Goal: Information Seeking & Learning: Learn about a topic

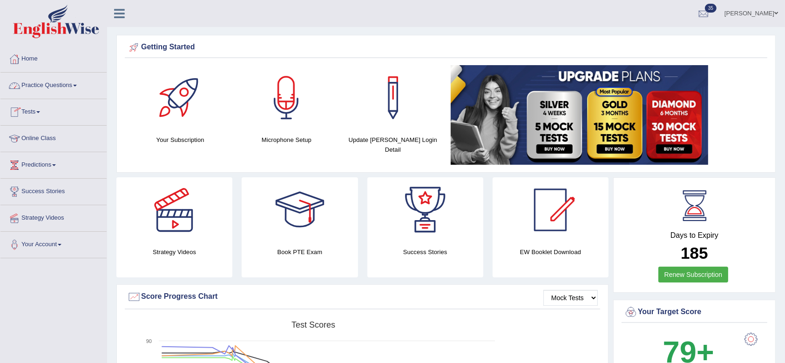
click at [59, 78] on link "Practice Questions" at bounding box center [53, 84] width 106 height 23
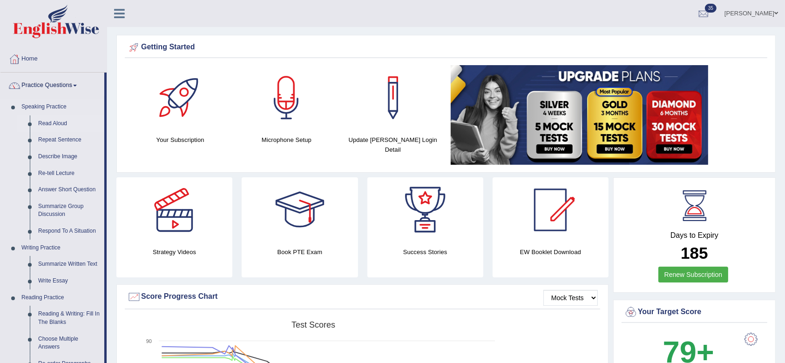
click at [53, 121] on link "Read Aloud" at bounding box center [69, 123] width 70 height 17
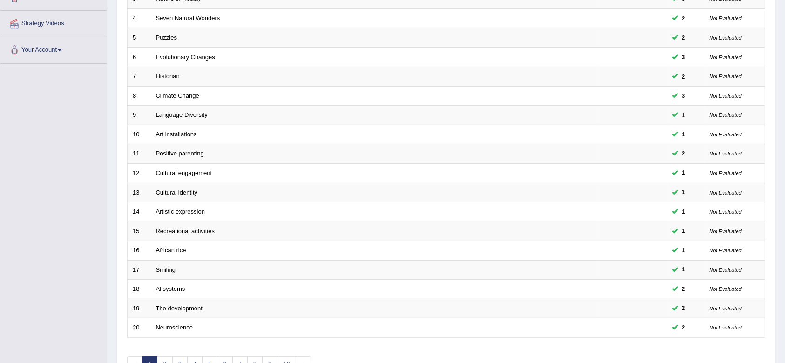
scroll to position [252, 0]
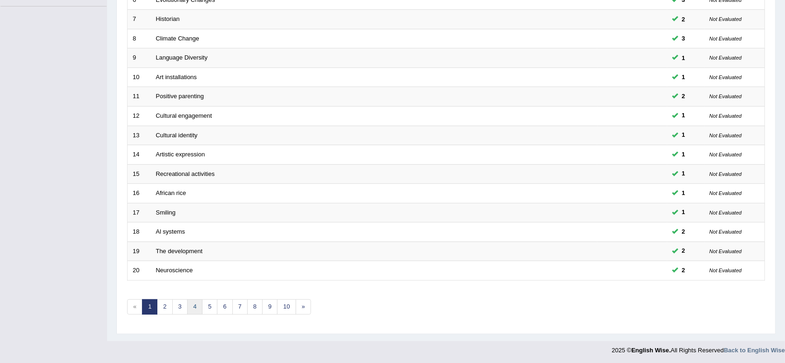
click at [194, 304] on link "4" at bounding box center [194, 306] width 15 height 15
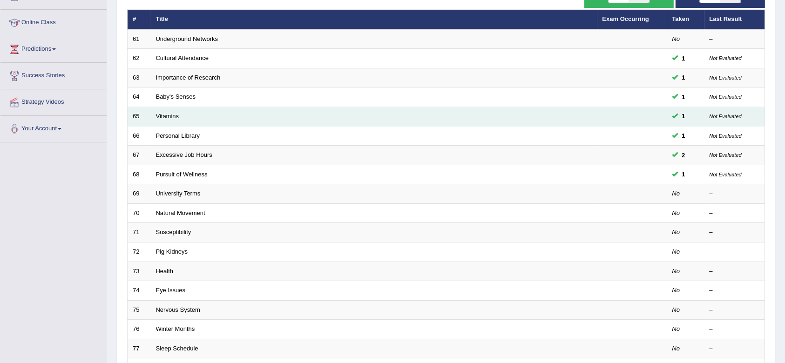
scroll to position [119, 0]
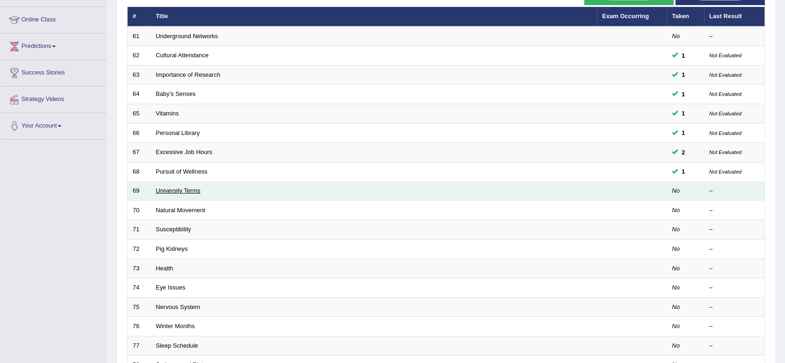
click at [190, 190] on link "University Terms" at bounding box center [178, 190] width 45 height 7
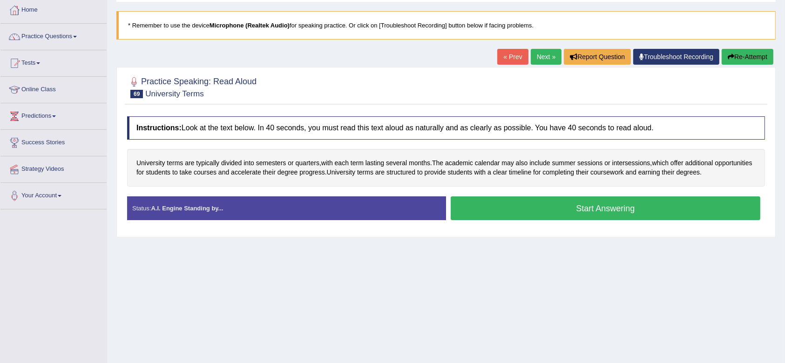
click at [580, 209] on button "Start Answering" at bounding box center [606, 208] width 310 height 24
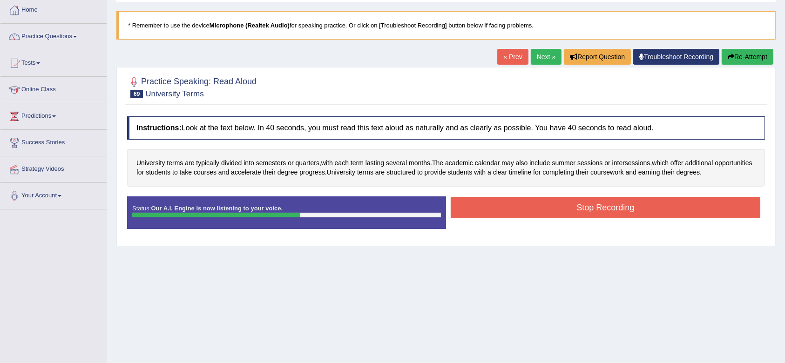
click at [580, 209] on button "Stop Recording" at bounding box center [606, 207] width 310 height 21
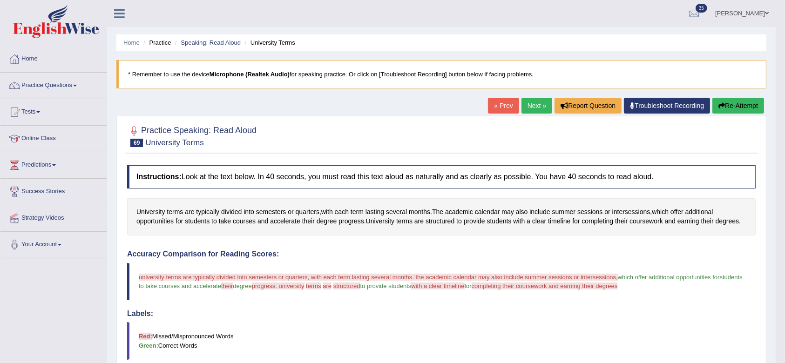
click at [749, 109] on button "Re-Attempt" at bounding box center [738, 106] width 52 height 16
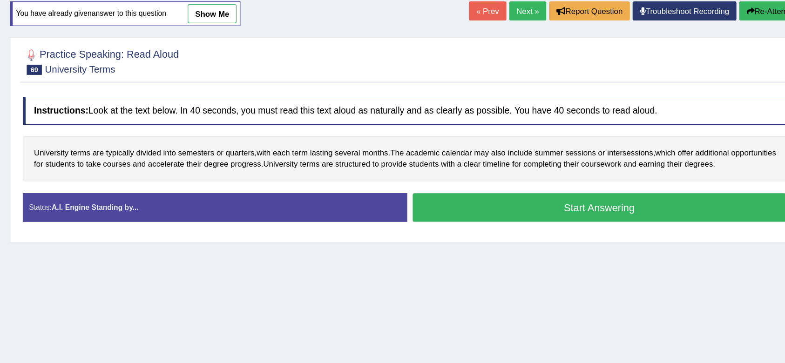
scroll to position [65, 0]
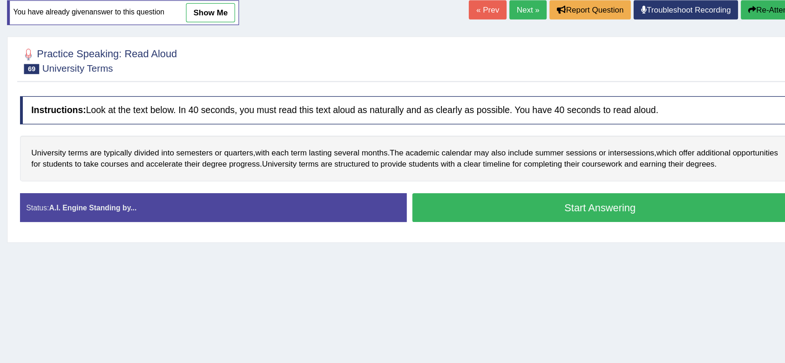
click at [560, 208] on button "Start Answering" at bounding box center [606, 204] width 310 height 24
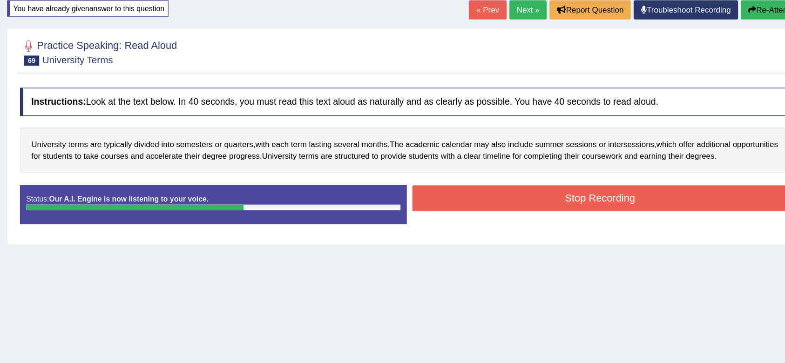
click at [561, 203] on button "Stop Recording" at bounding box center [606, 195] width 310 height 21
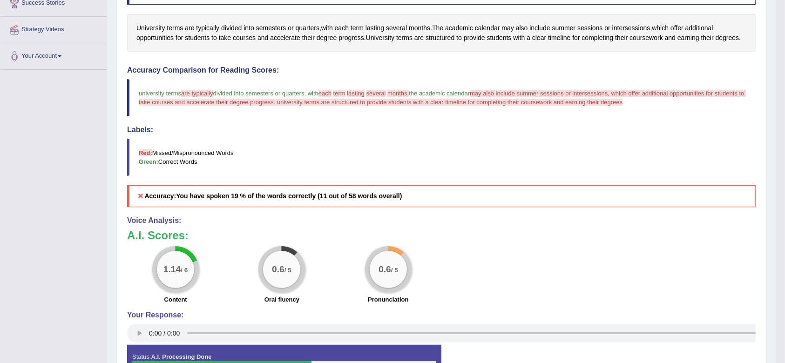
scroll to position [90, 0]
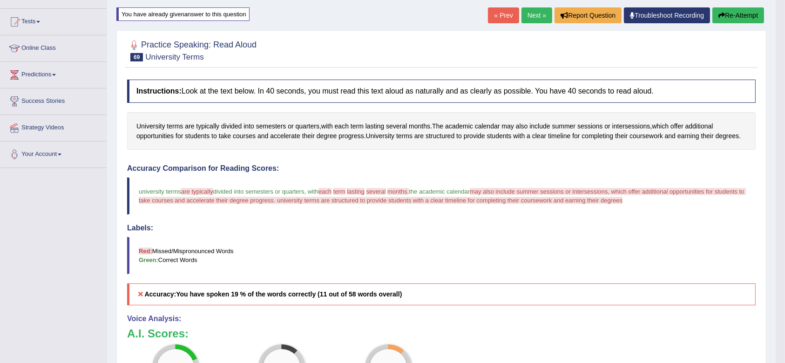
click at [744, 14] on button "Re-Attempt" at bounding box center [738, 15] width 52 height 16
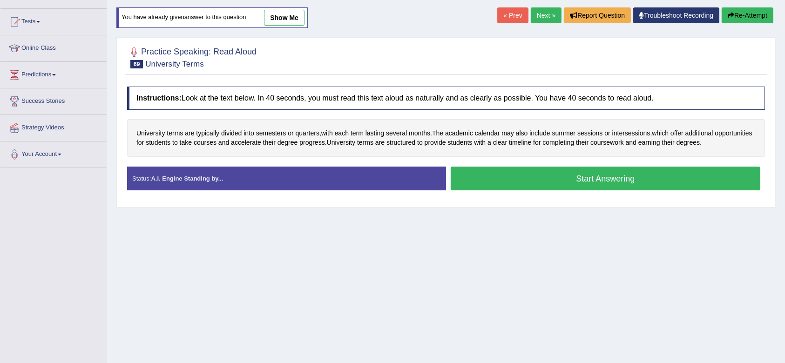
drag, startPoint x: 0, startPoint y: 0, endPoint x: 744, endPoint y: 14, distance: 744.0
click at [744, 14] on button "Re-Attempt" at bounding box center [748, 15] width 52 height 16
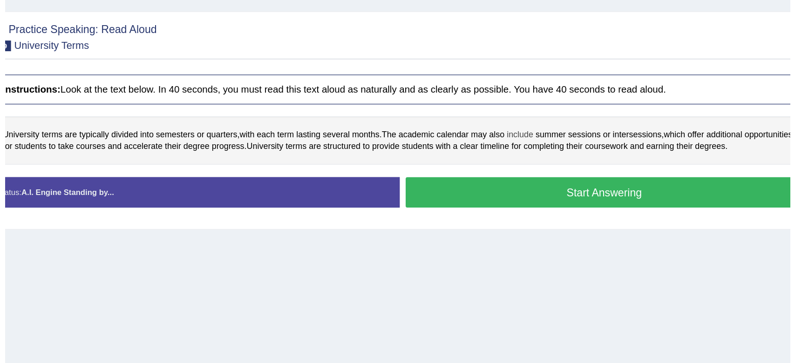
scroll to position [90, 0]
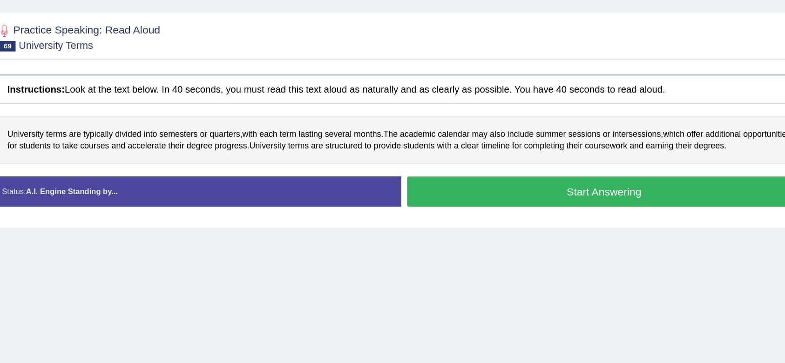
click at [539, 175] on button "Start Answering" at bounding box center [606, 179] width 310 height 24
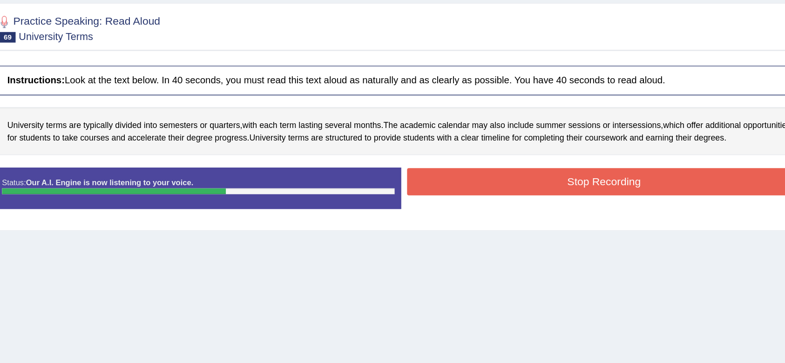
click at [552, 170] on button "Stop Recording" at bounding box center [606, 170] width 310 height 21
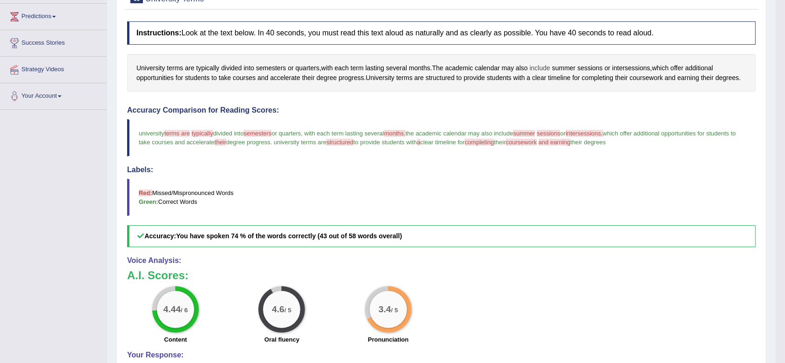
scroll to position [0, 0]
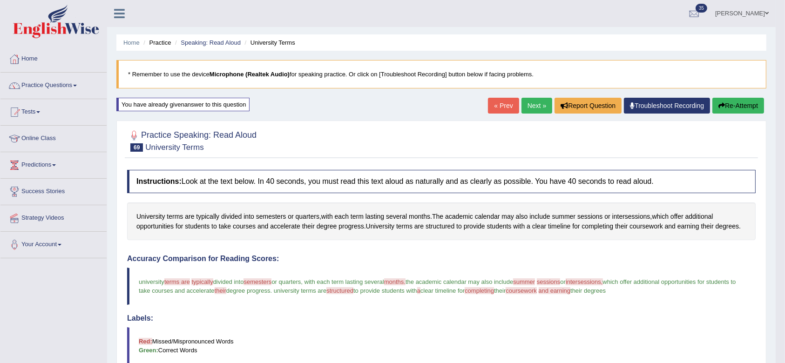
click at [536, 102] on link "Next »" at bounding box center [536, 106] width 31 height 16
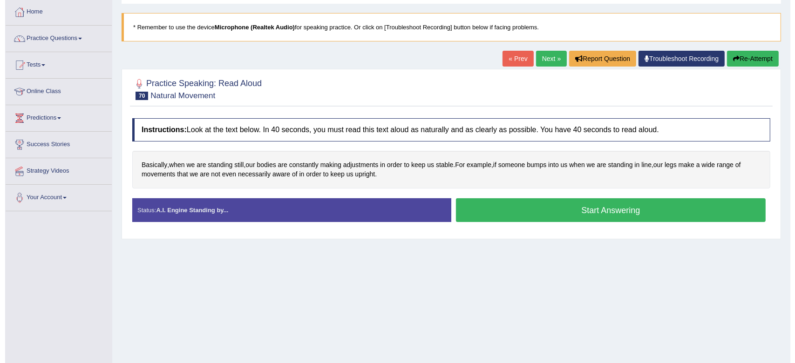
scroll to position [47, 0]
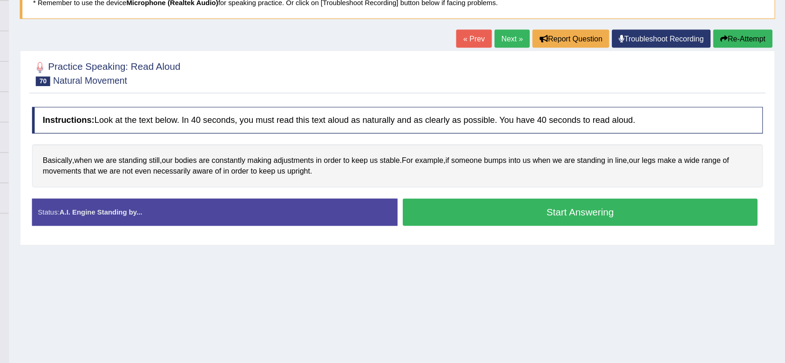
click at [536, 205] on button "Start Answering" at bounding box center [606, 210] width 310 height 24
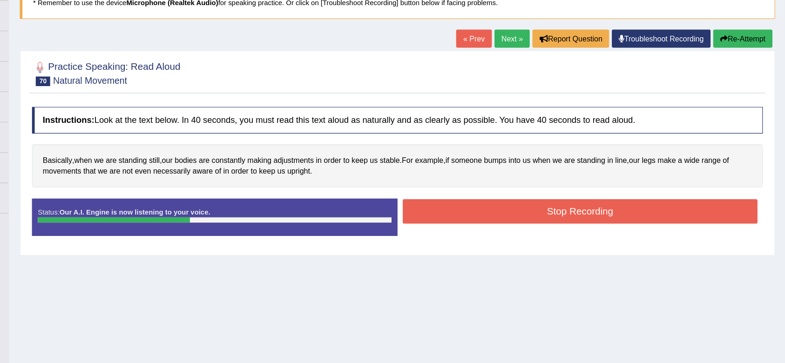
click at [536, 205] on button "Stop Recording" at bounding box center [606, 209] width 310 height 21
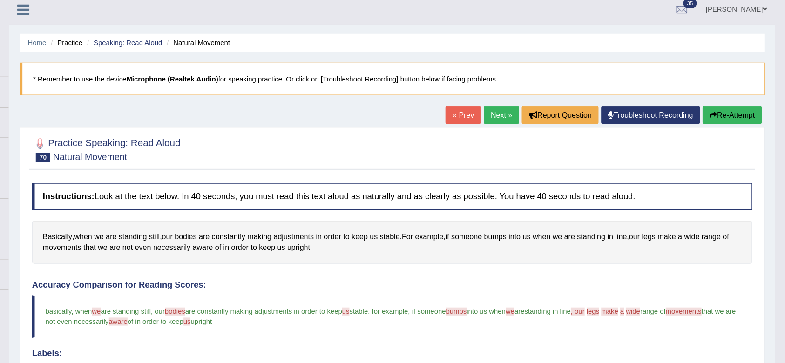
scroll to position [2, 0]
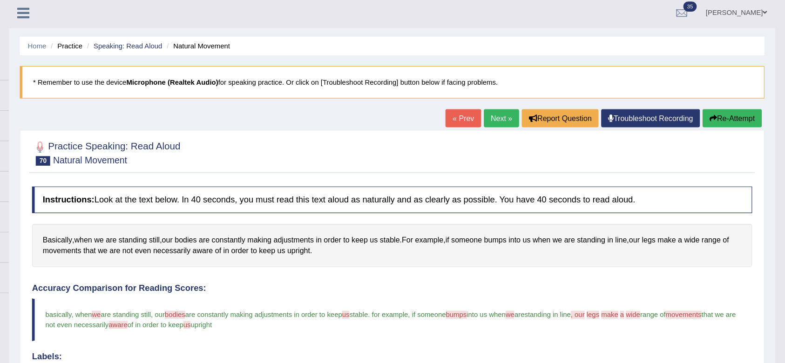
click at [529, 103] on link "Next »" at bounding box center [536, 103] width 31 height 16
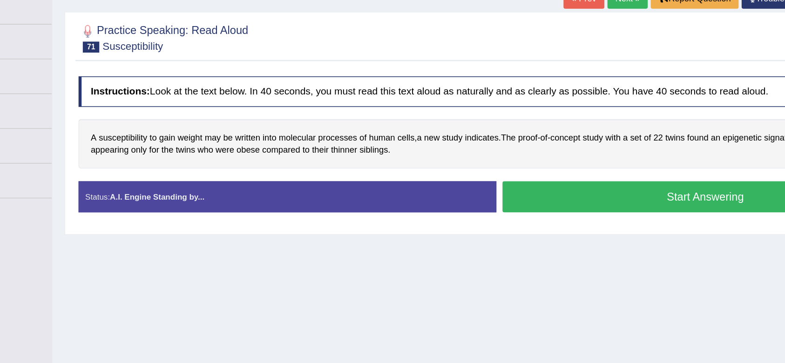
scroll to position [53, 0]
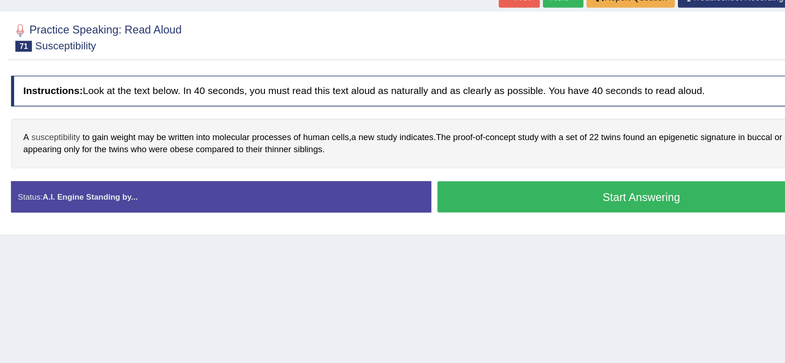
click at [170, 157] on span "susceptibility" at bounding box center [160, 159] width 37 height 10
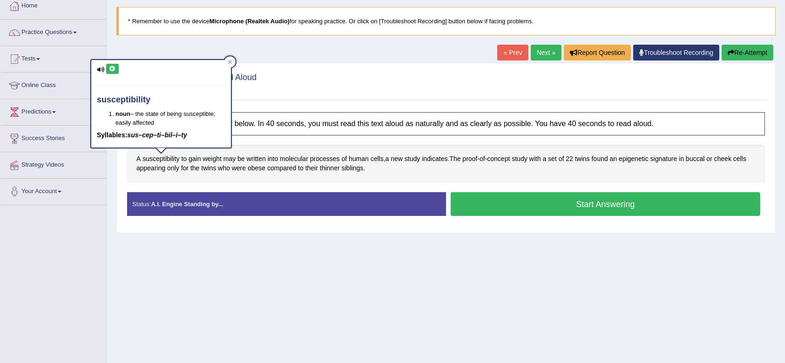
click at [109, 71] on icon at bounding box center [112, 69] width 7 height 6
click at [233, 64] on div at bounding box center [229, 61] width 11 height 11
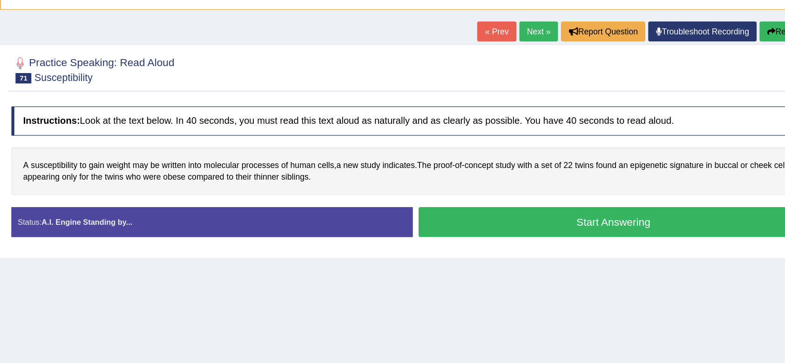
click at [503, 199] on button "Start Answering" at bounding box center [606, 204] width 310 height 24
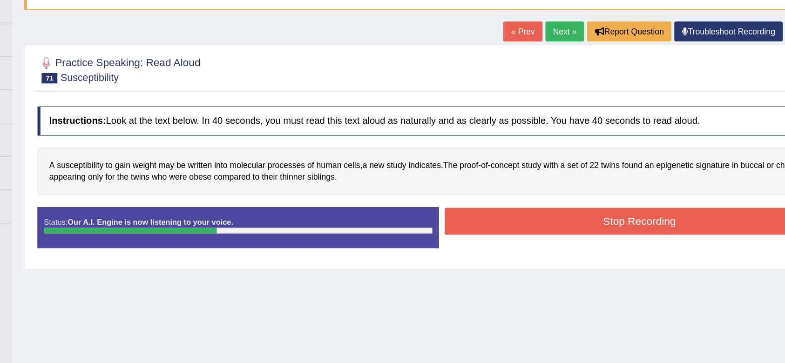
click at [529, 199] on button "Stop Recording" at bounding box center [606, 203] width 310 height 21
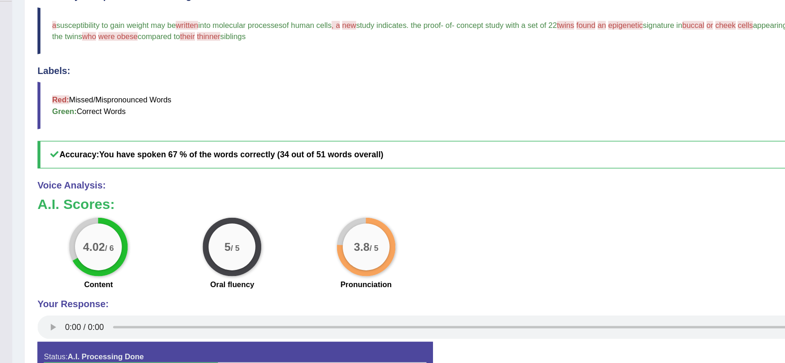
scroll to position [206, 0]
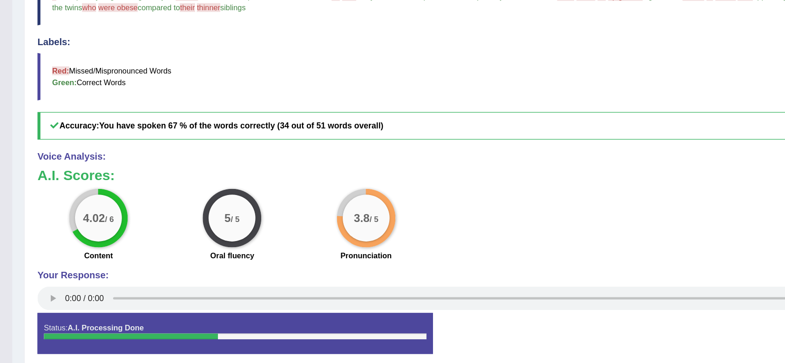
click at [459, 255] on div "4.02 / 6 Content 5 / 5 Oral fluency 3.8 / 5 Pronunciation" at bounding box center [441, 254] width 638 height 60
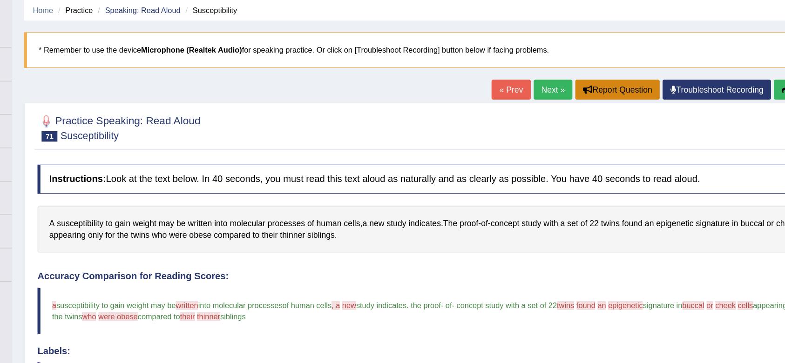
scroll to position [34, 0]
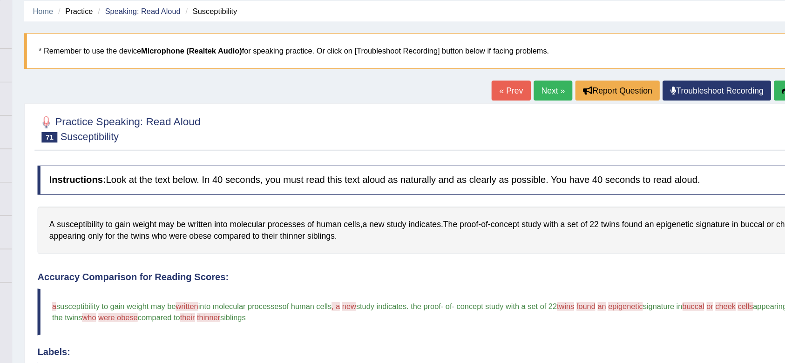
click at [537, 71] on link "Next »" at bounding box center [536, 72] width 31 height 16
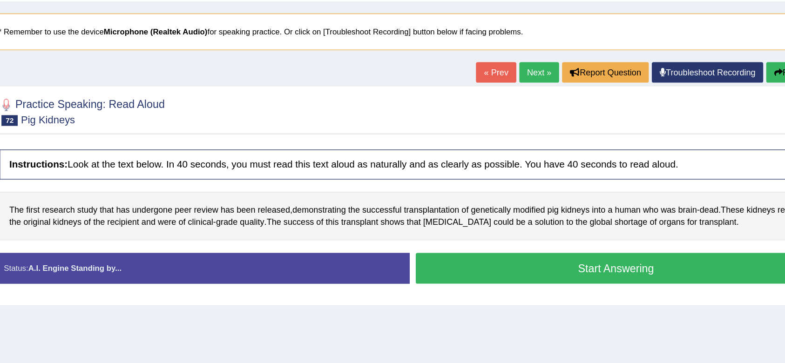
scroll to position [49, 0]
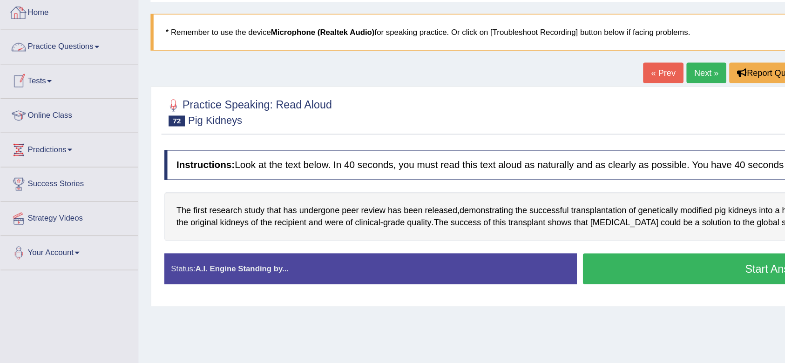
click at [43, 41] on link "Practice Questions" at bounding box center [53, 34] width 106 height 23
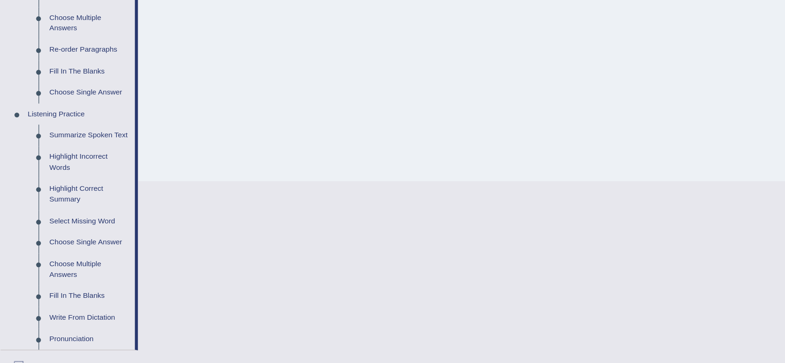
scroll to position [243, 0]
click at [71, 189] on link "Summarize Spoken Text" at bounding box center [69, 186] width 70 height 17
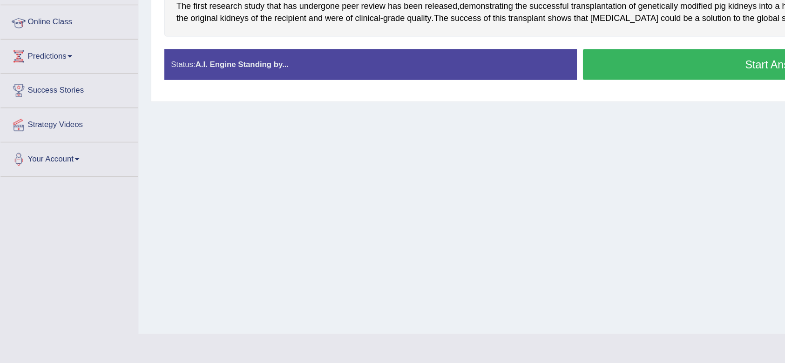
scroll to position [66, 0]
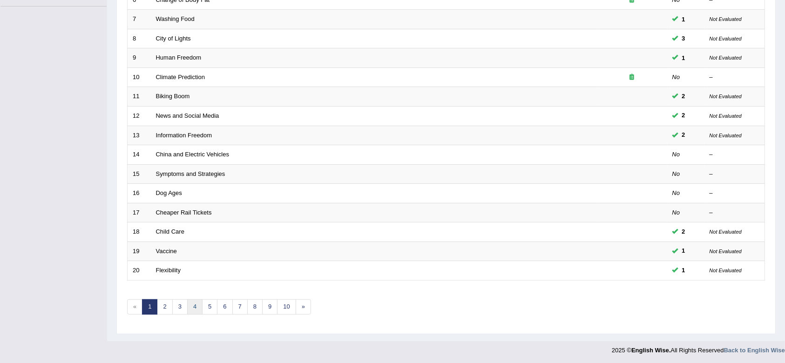
click at [197, 304] on link "4" at bounding box center [194, 306] width 15 height 15
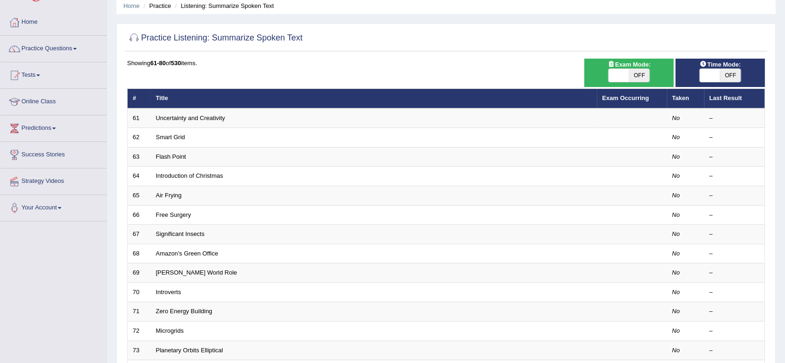
scroll to position [36, 0]
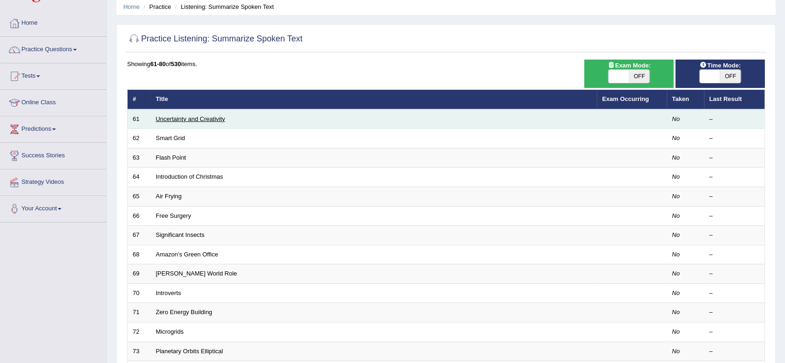
click at [209, 118] on link "Uncertainty and Creativity" at bounding box center [190, 118] width 69 height 7
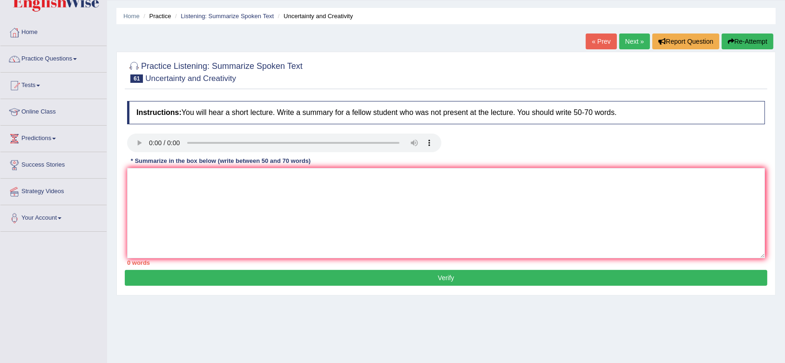
scroll to position [26, 0]
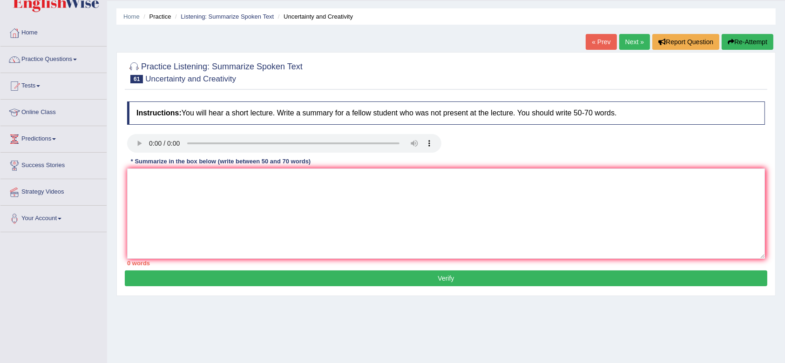
click at [622, 41] on link "Next »" at bounding box center [634, 42] width 31 height 16
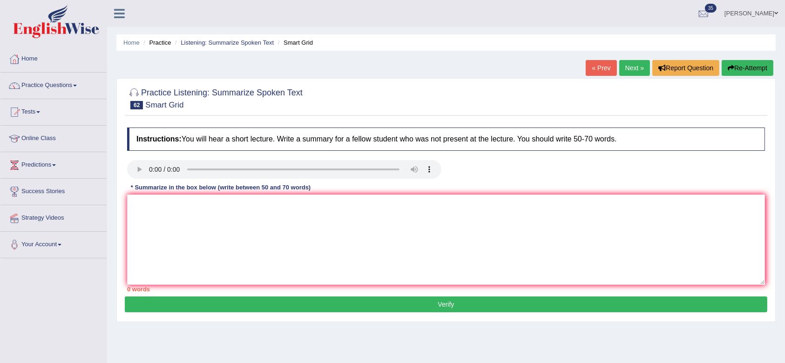
scroll to position [12, 0]
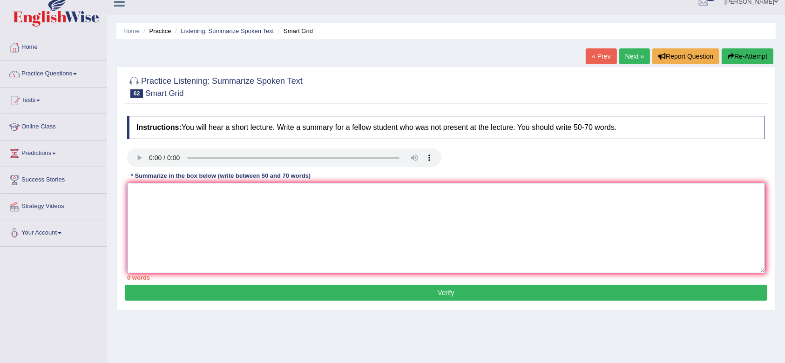
click at [176, 209] on textarea at bounding box center [446, 228] width 638 height 90
type textarea "T"
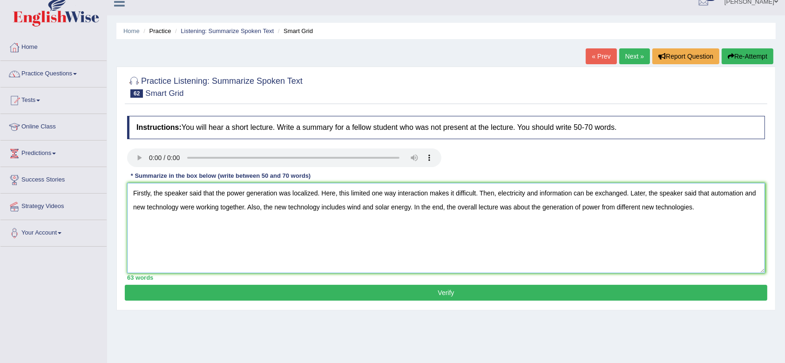
type textarea "Firstly, the speaker said that the power generation was localized. Here, this l…"
click at [212, 293] on button "Verify" at bounding box center [446, 293] width 642 height 16
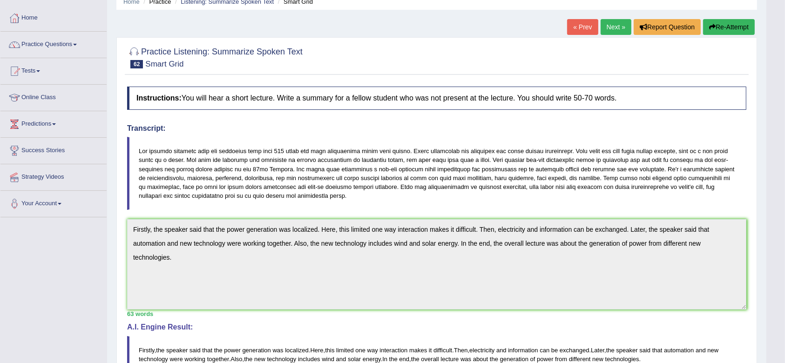
scroll to position [0, 0]
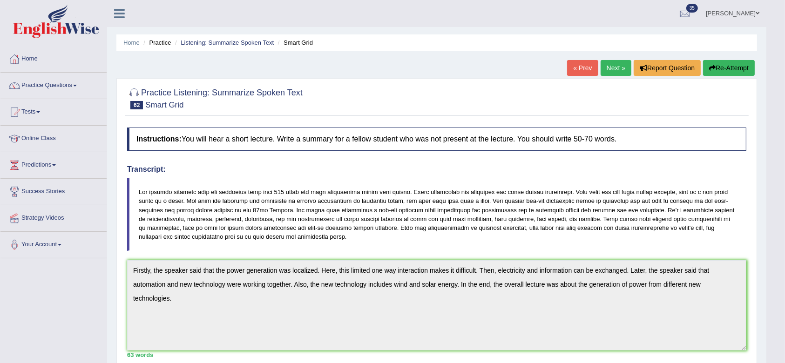
click at [601, 65] on link "Next »" at bounding box center [616, 68] width 31 height 16
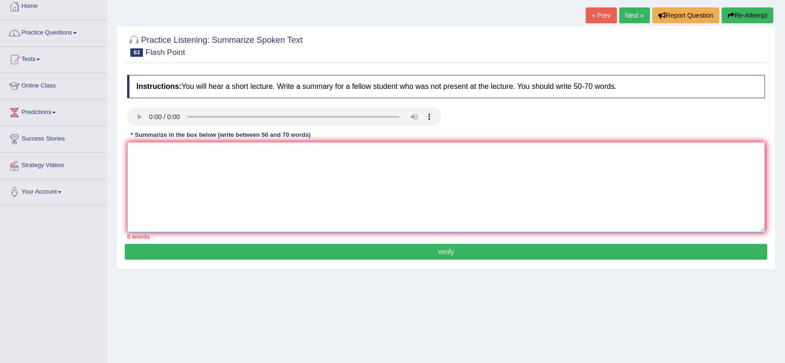
click at [155, 149] on textarea at bounding box center [446, 187] width 638 height 90
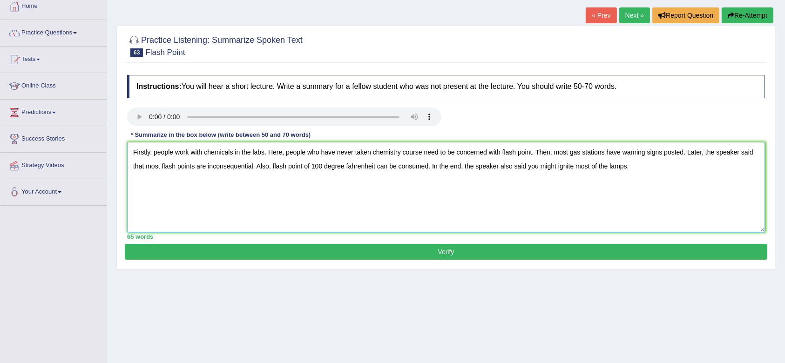
type textarea "Firstly, people work with chemicals in the labs. Here, people who have never ta…"
click at [281, 253] on button "Verify" at bounding box center [446, 252] width 642 height 16
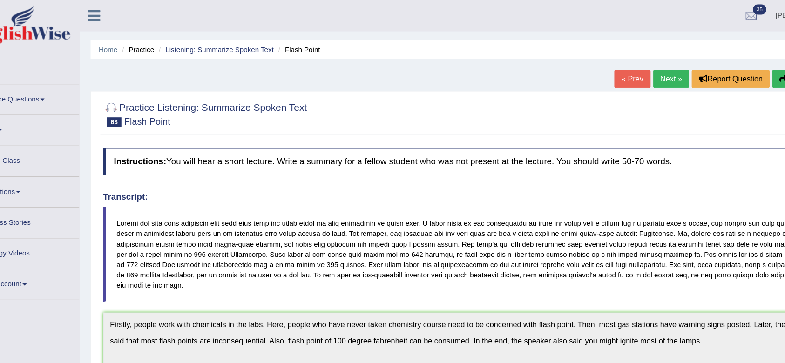
click at [96, 68] on div "Toggle navigation Home Practice Questions Speaking Practice Read Aloud Repeat S…" at bounding box center [383, 297] width 766 height 595
click at [705, 67] on button "Re-Attempt" at bounding box center [729, 68] width 52 height 16
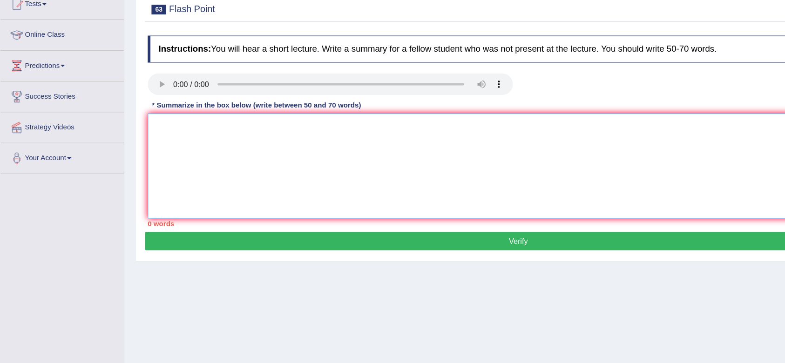
click at [361, 156] on textarea at bounding box center [446, 193] width 638 height 90
paste textarea "Firstly, people work with chemicals in the labs. Here, people who have never ta…"
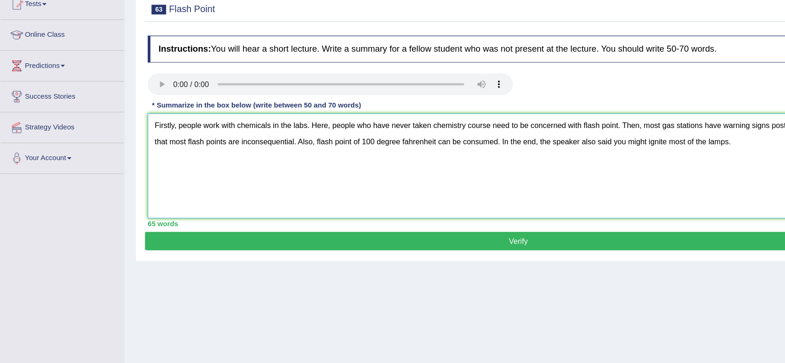
click at [347, 171] on textarea "Firstly, people work with chemicals in the labs. Here, people who have never ta…" at bounding box center [446, 193] width 638 height 90
type textarea "Firstly, people work with chemicals in the labs. Here, people who have never ta…"
click at [331, 256] on button "Verify" at bounding box center [446, 258] width 642 height 16
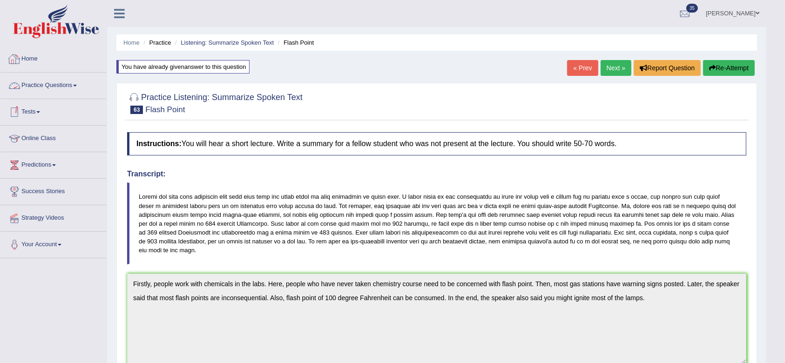
click at [32, 85] on link "Practice Questions" at bounding box center [53, 84] width 106 height 23
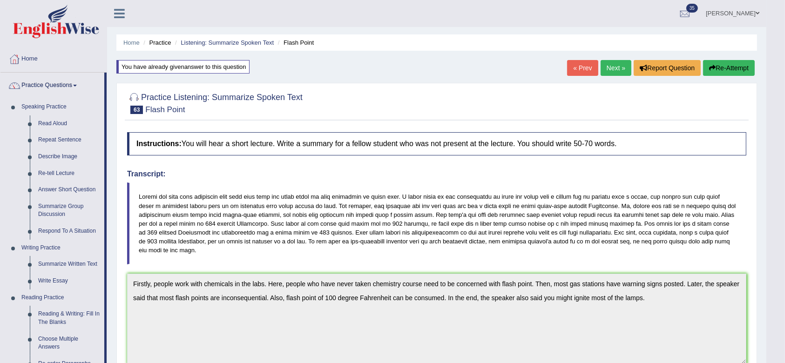
click at [610, 65] on link "Next »" at bounding box center [616, 68] width 31 height 16
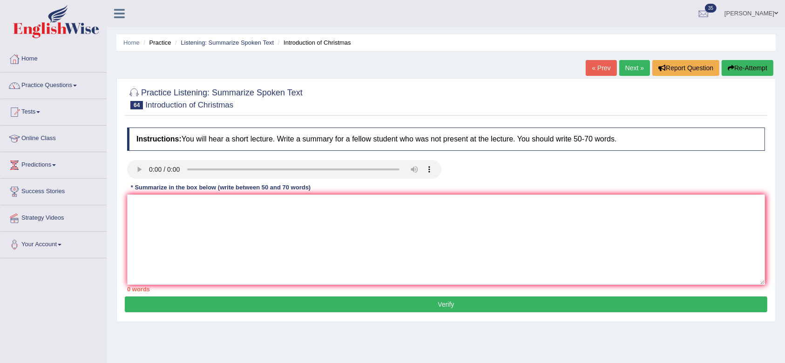
click at [635, 73] on link "Next »" at bounding box center [634, 68] width 31 height 16
click at [149, 229] on textarea at bounding box center [446, 240] width 638 height 90
type textarea "F"
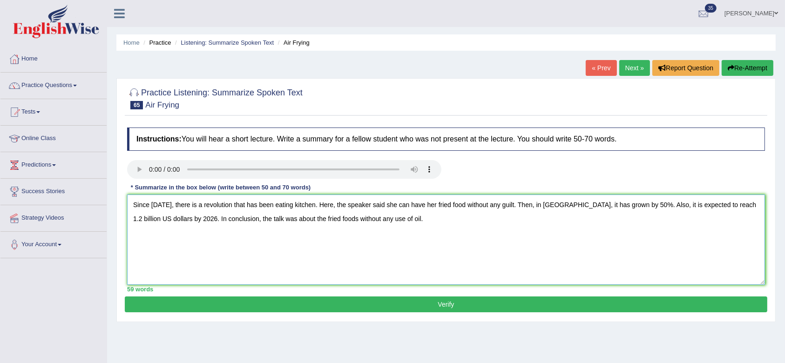
type textarea "Since 2010, there is a revolution that has been eating kitchen. Here, the speak…"
click at [264, 304] on button "Verify" at bounding box center [446, 305] width 642 height 16
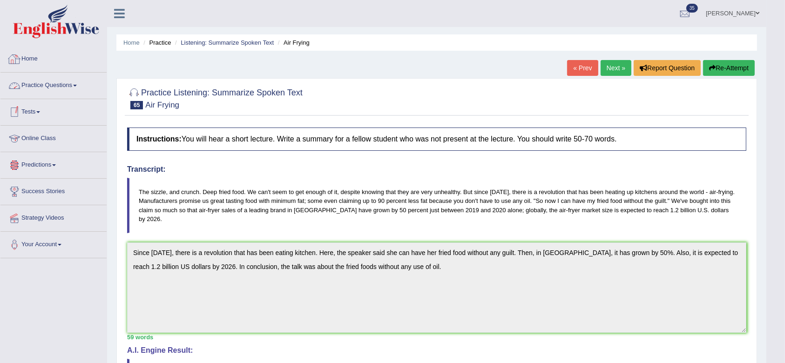
click at [48, 84] on link "Practice Questions" at bounding box center [53, 84] width 106 height 23
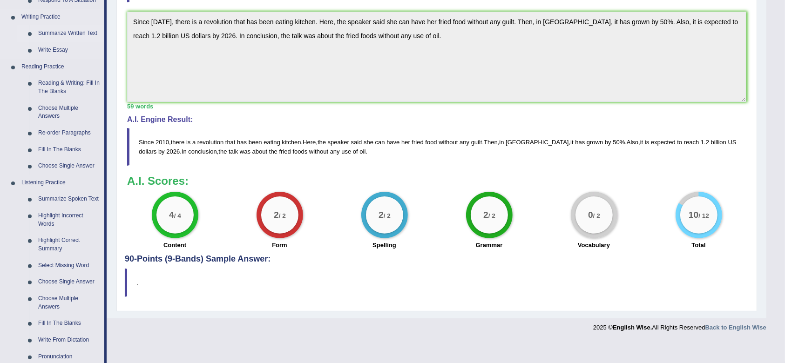
scroll to position [384, 0]
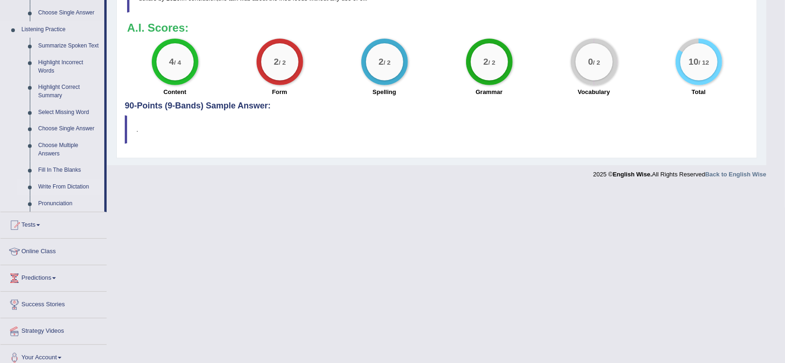
click at [62, 186] on link "Write From Dictation" at bounding box center [69, 187] width 70 height 17
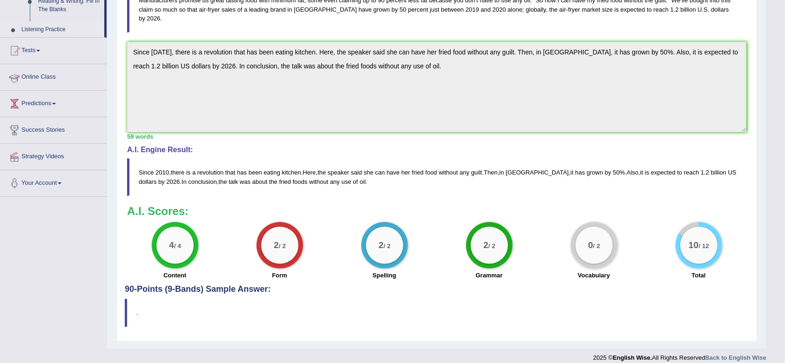
scroll to position [162, 0]
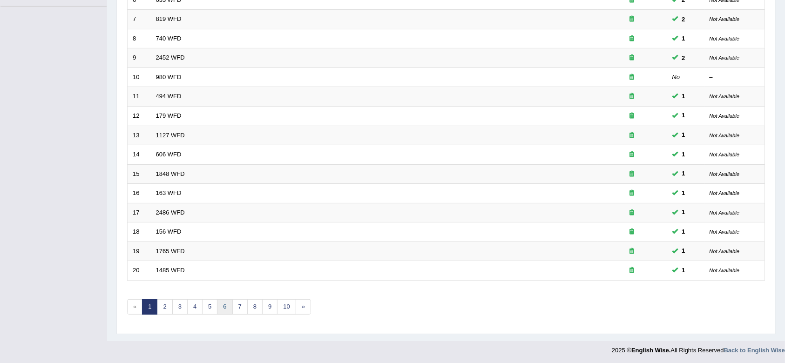
click at [218, 304] on link "6" at bounding box center [224, 306] width 15 height 15
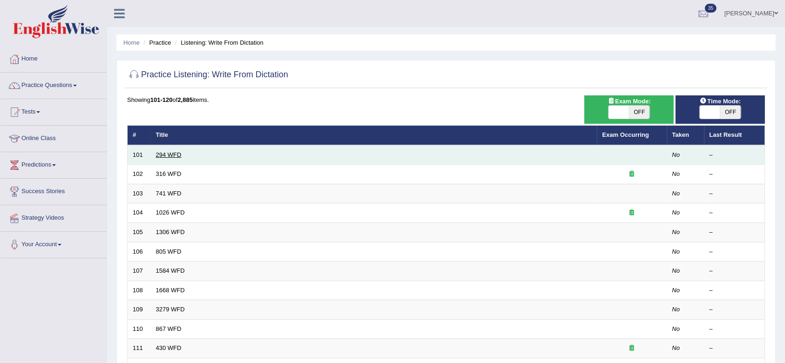
click at [168, 154] on link "294 WFD" at bounding box center [169, 154] width 26 height 7
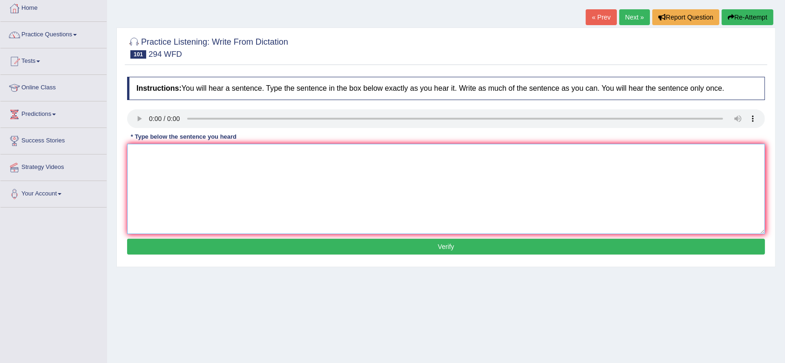
click at [162, 158] on textarea at bounding box center [446, 189] width 638 height 90
type textarea "Some people regarded this as a eyewash whereas some people take actions."
click at [240, 248] on button "Verify" at bounding box center [446, 247] width 638 height 16
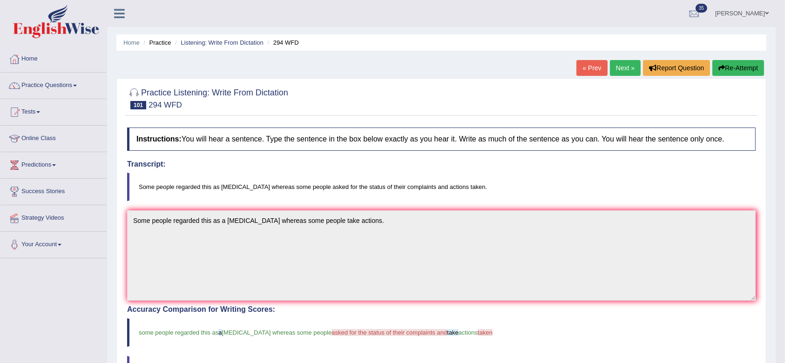
click at [618, 71] on link "Next »" at bounding box center [625, 68] width 31 height 16
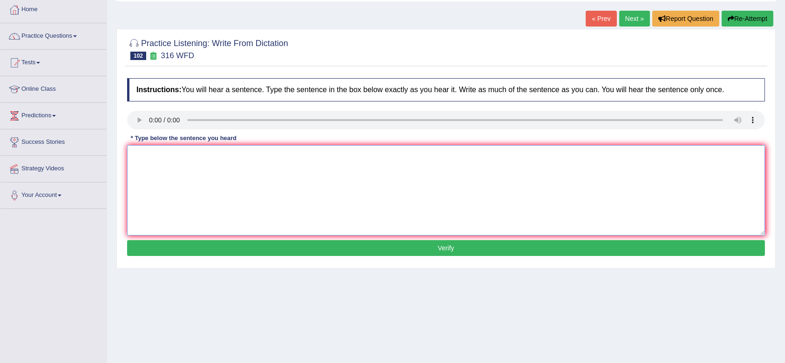
click at [185, 165] on textarea at bounding box center [446, 190] width 638 height 90
click at [199, 158] on textarea "Students were focused on media news on changing the world." at bounding box center [446, 190] width 638 height 90
type textarea "Students were focused focus on media news on changing the world."
click at [252, 242] on button "Verify" at bounding box center [446, 248] width 638 height 16
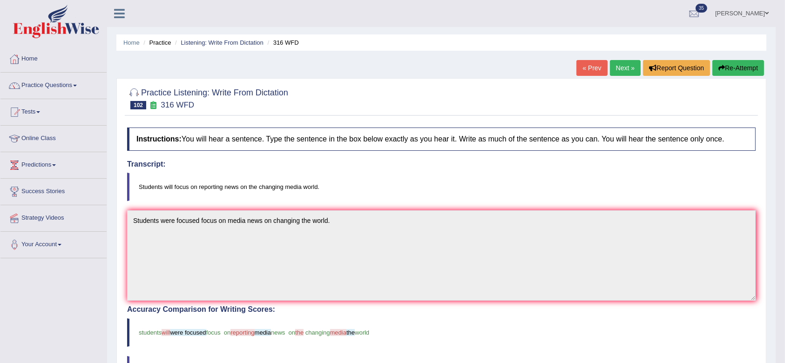
click at [617, 61] on link "Next »" at bounding box center [625, 68] width 31 height 16
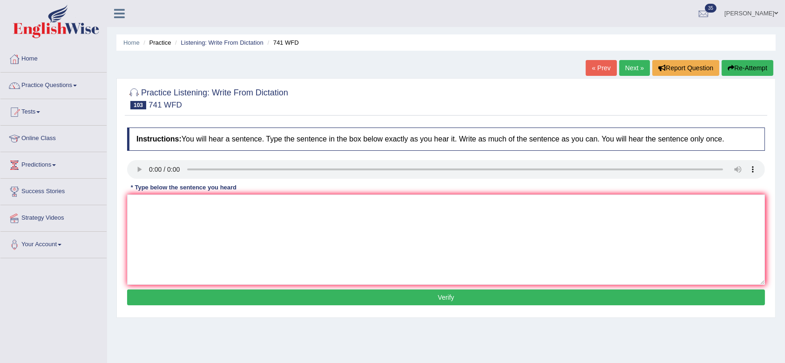
click at [160, 195] on div "Instructions: You will hear a sentence. Type the sentence in the box below exac…" at bounding box center [446, 218] width 642 height 190
click at [159, 207] on textarea at bounding box center [446, 240] width 638 height 90
type textarea "The test tomorrow will require higher level of skill skills."
click at [207, 290] on button "Verify" at bounding box center [446, 298] width 638 height 16
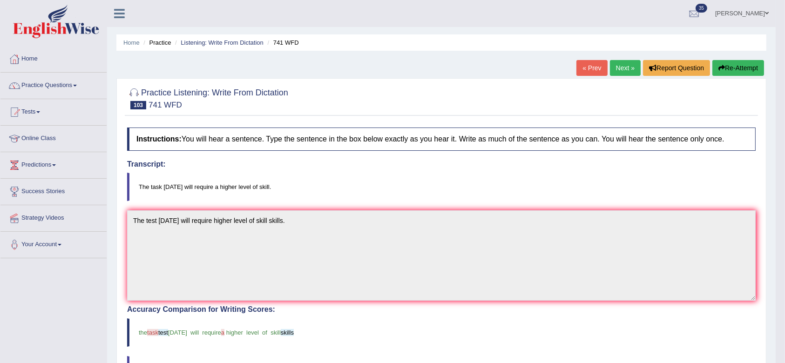
click at [617, 70] on link "Next »" at bounding box center [625, 68] width 31 height 16
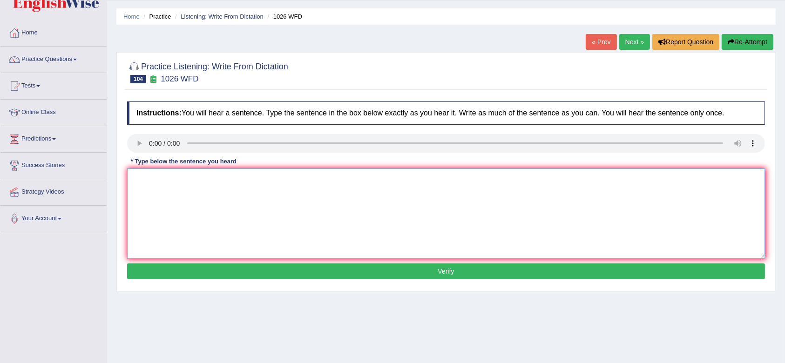
click at [217, 225] on textarea at bounding box center [446, 214] width 638 height 90
type textarea "Football is played throughout all the years at in the university."
click at [244, 269] on button "Verify" at bounding box center [446, 271] width 638 height 16
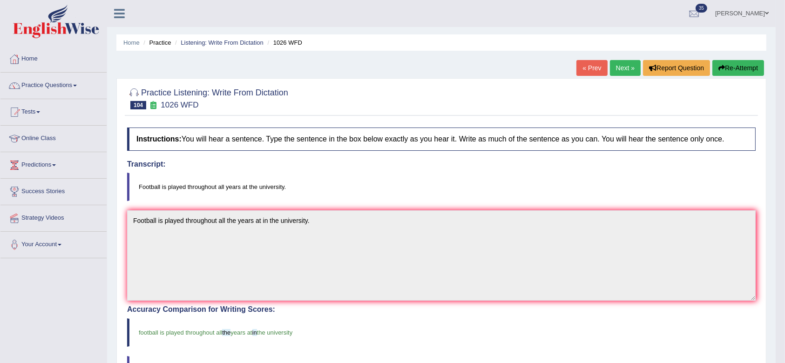
click at [625, 60] on link "Next »" at bounding box center [625, 68] width 31 height 16
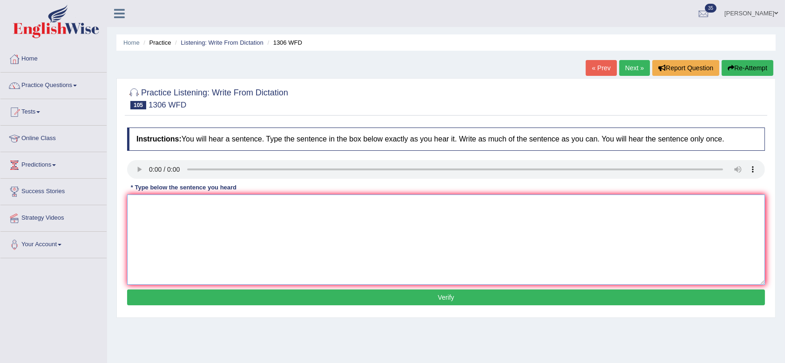
click at [159, 210] on textarea at bounding box center [446, 240] width 638 height 90
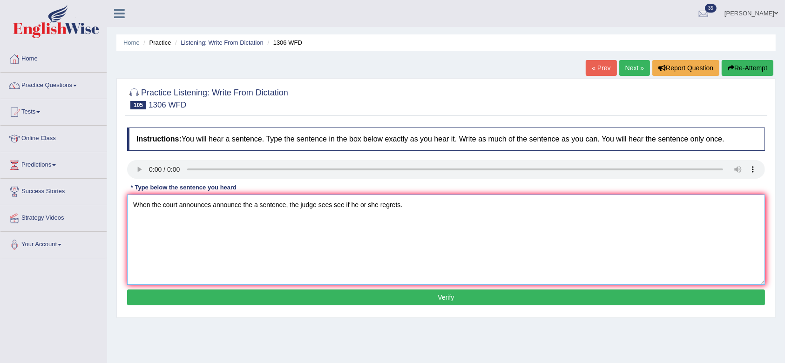
type textarea "When the court announces announce the a sentence, the judge sees see if he or s…"
click at [305, 300] on button "Verify" at bounding box center [446, 298] width 638 height 16
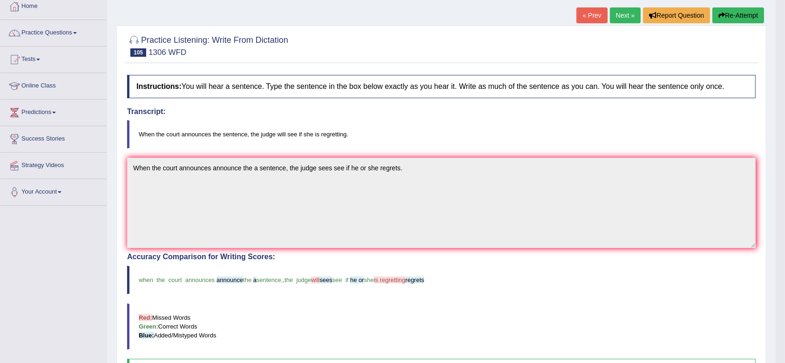
scroll to position [52, 0]
click at [621, 17] on link "Next »" at bounding box center [625, 16] width 31 height 16
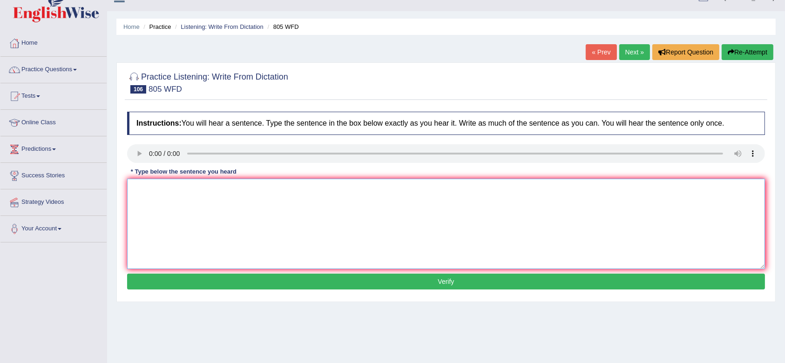
click at [162, 189] on textarea at bounding box center [446, 224] width 638 height 90
type textarea "Laundry facilities are available in each scool in a free of charge."
click at [290, 280] on button "Verify" at bounding box center [446, 282] width 638 height 16
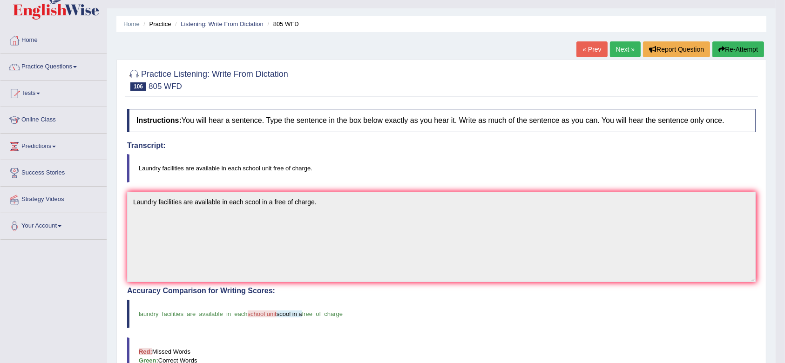
scroll to position [15, 0]
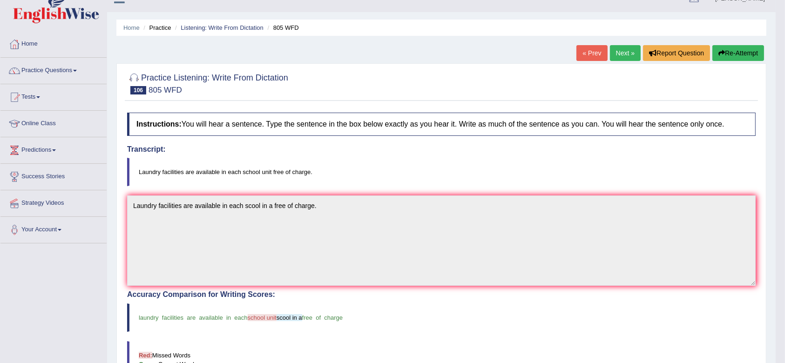
click at [627, 51] on link "Next »" at bounding box center [625, 53] width 31 height 16
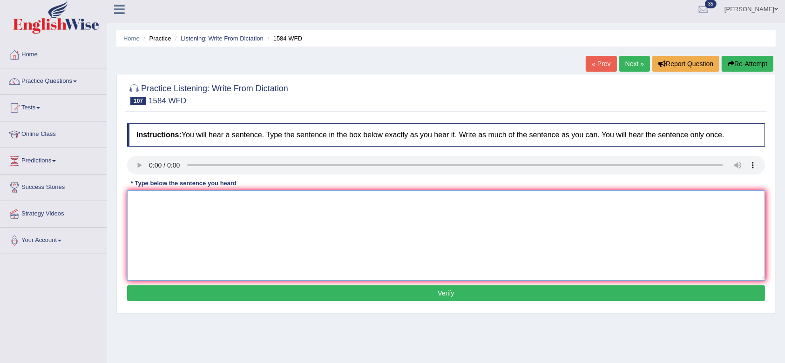
click at [169, 226] on textarea at bounding box center [446, 235] width 638 height 90
type textarea "You should return books to the library before ending your term."
click at [241, 288] on button "Verify" at bounding box center [446, 293] width 638 height 16
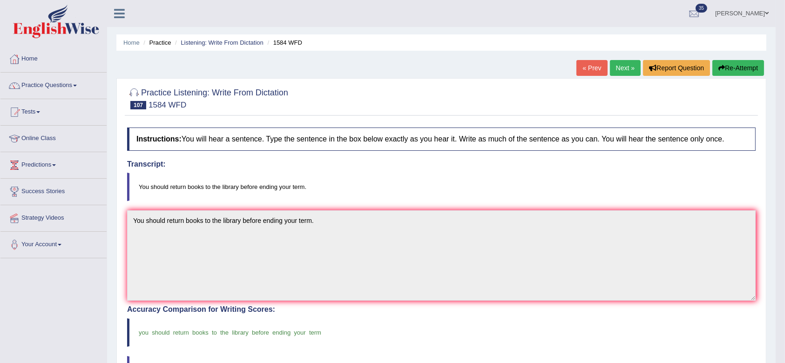
click at [634, 63] on link "Next »" at bounding box center [625, 68] width 31 height 16
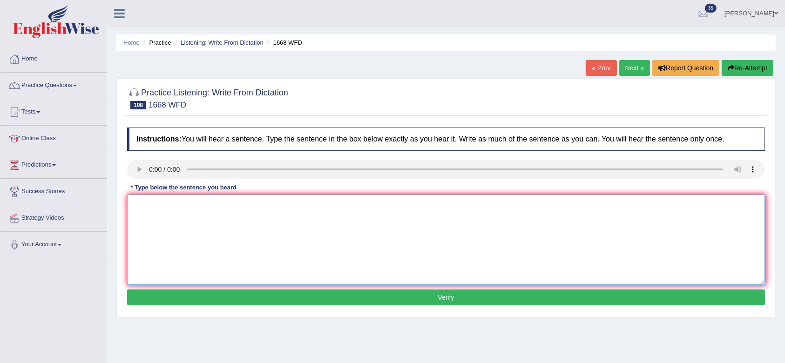
click at [181, 209] on textarea at bounding box center [446, 240] width 638 height 90
type textarea "He is almost never in his office."
click at [193, 289] on div "Instructions: You will hear a sentence. Type the sentence in the box below exac…" at bounding box center [446, 218] width 642 height 190
click at [192, 294] on button "Verify" at bounding box center [446, 298] width 638 height 16
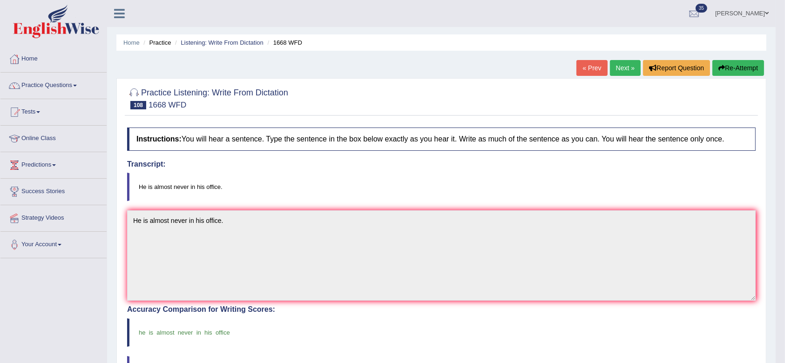
click at [622, 63] on link "Next »" at bounding box center [625, 68] width 31 height 16
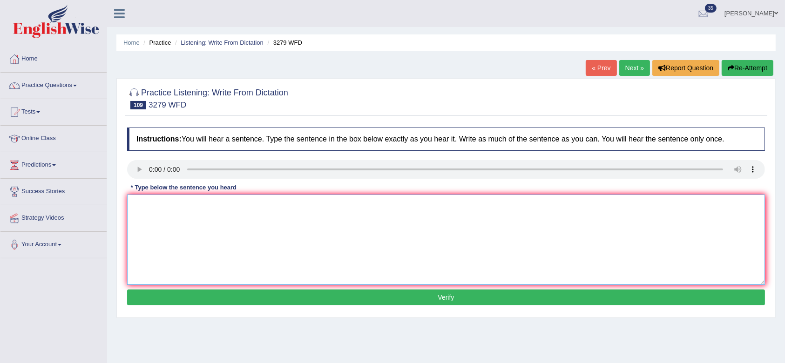
click at [155, 202] on textarea at bounding box center [446, 240] width 638 height 90
type textarea "This is the a first example of a the modern and a the professional army."
click at [334, 300] on button "Verify" at bounding box center [446, 298] width 638 height 16
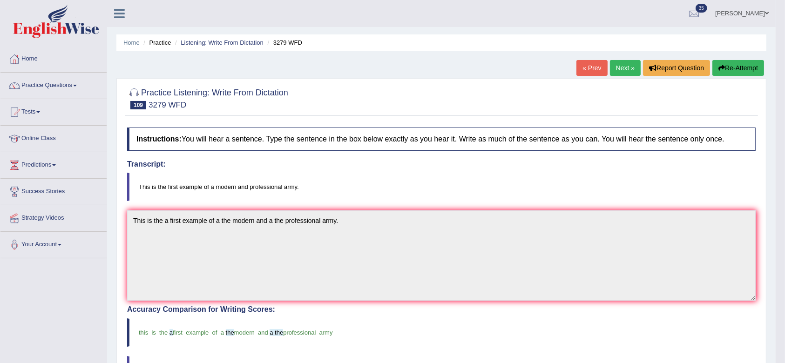
click at [627, 69] on link "Next »" at bounding box center [625, 68] width 31 height 16
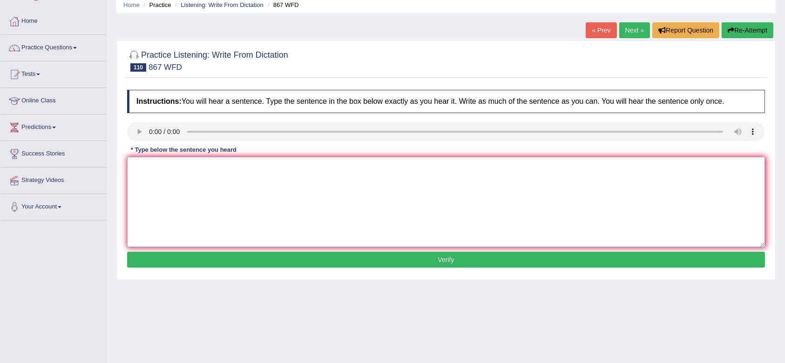
click at [190, 184] on textarea at bounding box center [446, 202] width 638 height 90
click at [255, 169] on textarea "Globalization in the modern world leads to economic growth." at bounding box center [446, 202] width 638 height 90
type textarea "Globalization in the modern world leads to the economic growth."
click at [231, 250] on div "Instructions: You will hear a sentence. Type the sentence in the box below exac…" at bounding box center [446, 180] width 642 height 190
click at [229, 254] on button "Verify" at bounding box center [446, 260] width 638 height 16
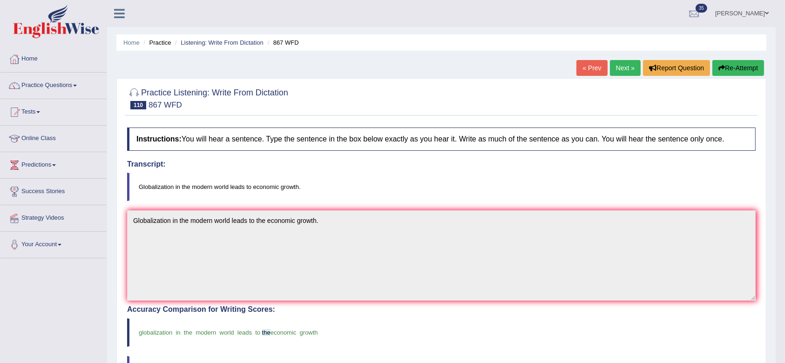
click at [622, 66] on link "Next »" at bounding box center [625, 68] width 31 height 16
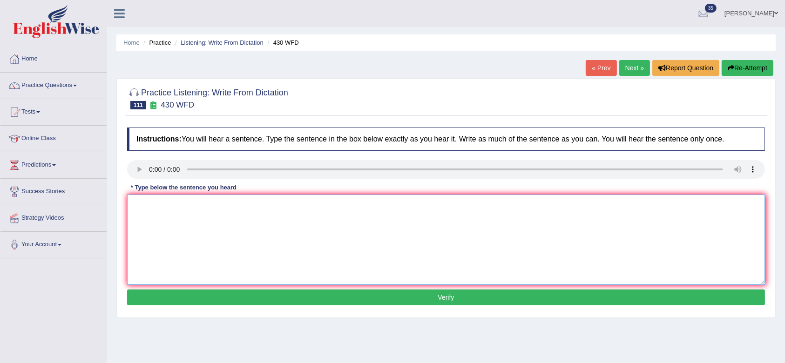
click at [221, 216] on textarea at bounding box center [446, 240] width 638 height 90
type textarea "extension requirement for the assignment must be submitted before the deadline."
click at [302, 296] on button "Verify" at bounding box center [446, 298] width 638 height 16
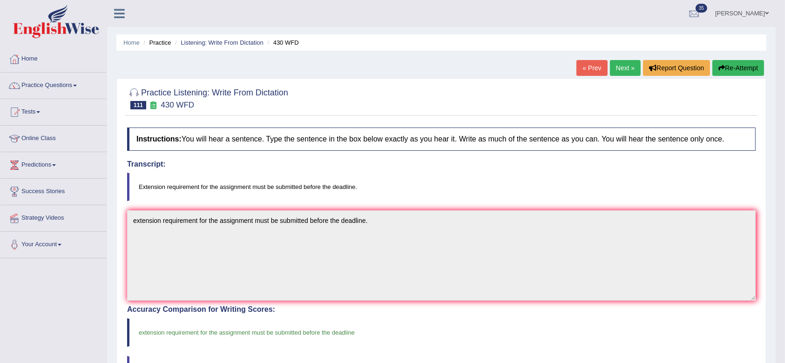
click at [623, 70] on link "Next »" at bounding box center [625, 68] width 31 height 16
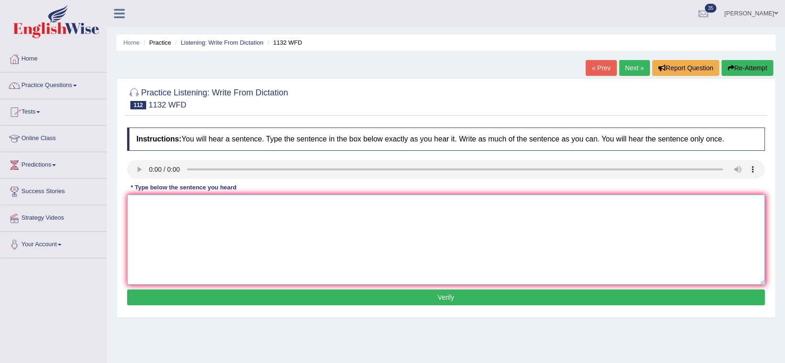
click at [192, 225] on textarea at bounding box center [446, 240] width 638 height 90
type textarea "many important policies need to be made."
click at [220, 302] on button "Verify" at bounding box center [446, 298] width 638 height 16
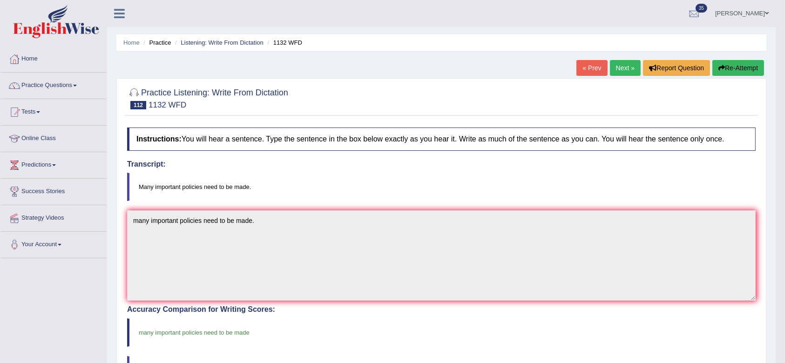
click at [625, 67] on link "Next »" at bounding box center [625, 68] width 31 height 16
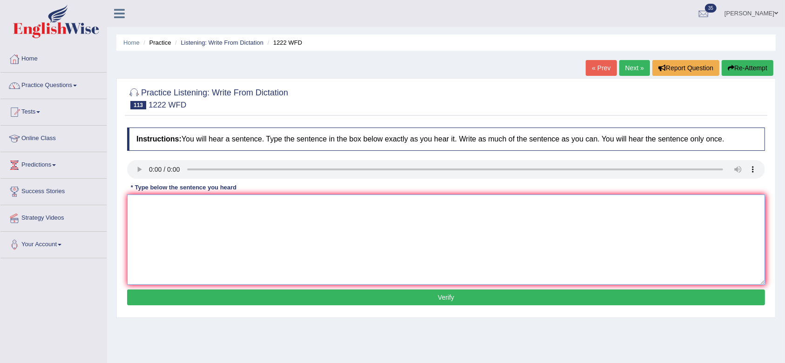
click at [148, 215] on textarea at bounding box center [446, 240] width 638 height 90
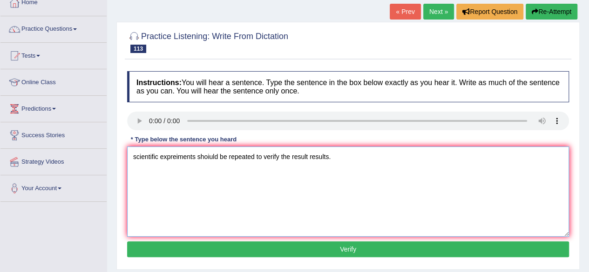
scroll to position [58, 0]
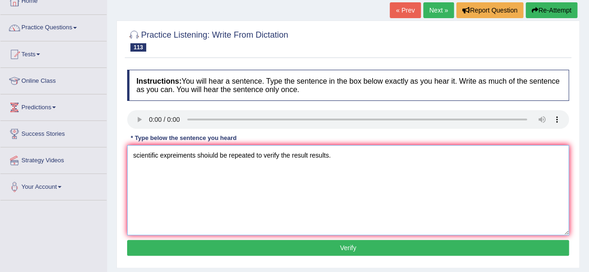
click at [136, 161] on textarea "scientific expreiments shoiuld be repeated to verify the result results." at bounding box center [348, 190] width 442 height 90
click at [175, 157] on textarea "Scientific expreiments shoiuld be repeated to verify the result results." at bounding box center [348, 190] width 442 height 90
click at [196, 154] on textarea "Scientific experiments shoiuld be repeated to verify the result results." at bounding box center [348, 190] width 442 height 90
click at [243, 157] on textarea "Scientific experiments experiment shoiuld be repeated to verify the result resu…" at bounding box center [348, 190] width 442 height 90
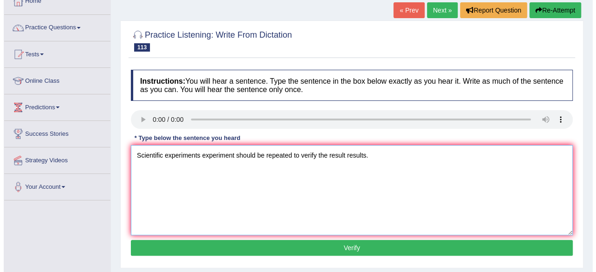
scroll to position [62, 0]
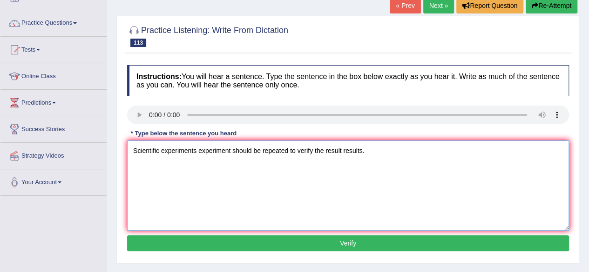
type textarea "Scientific experiments experiment should be repeated to verify the result resul…"
click at [249, 238] on button "Verify" at bounding box center [348, 244] width 442 height 16
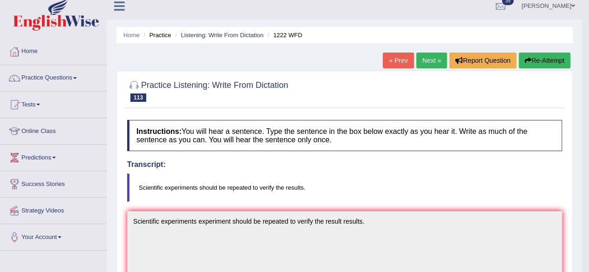
scroll to position [0, 0]
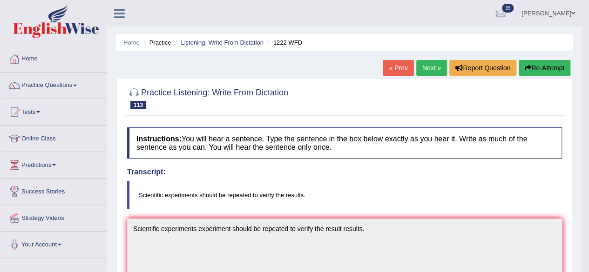
click at [439, 68] on link "Next »" at bounding box center [431, 68] width 31 height 16
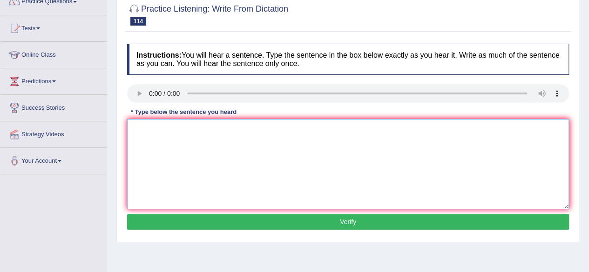
click at [157, 128] on textarea at bounding box center [348, 164] width 442 height 90
type textarea "Companies projects must be adapted to general data protection."
click at [223, 220] on button "Verify" at bounding box center [348, 222] width 442 height 16
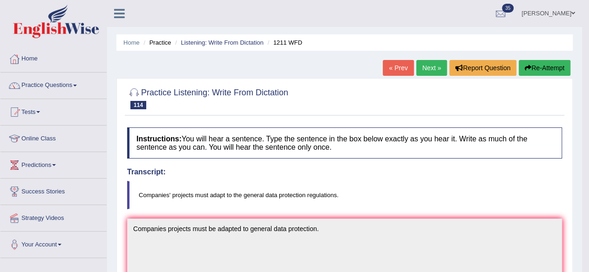
click at [422, 63] on link "Next »" at bounding box center [431, 68] width 31 height 16
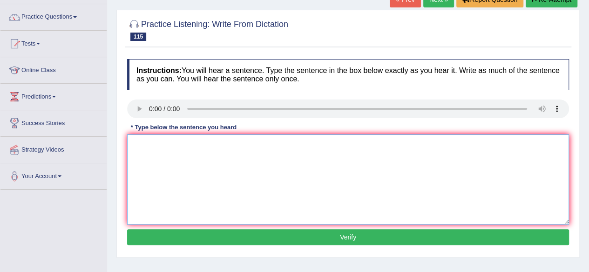
click at [175, 157] on textarea at bounding box center [348, 180] width 442 height 90
click at [136, 142] on textarea "the following birth rate means the number of students drop." at bounding box center [348, 180] width 442 height 90
type textarea "The following birth rate means the number of students drop."
click at [216, 228] on div "Instructions: You will hear a sentence. Type the sentence in the box below exac…" at bounding box center [348, 153] width 446 height 198
click at [216, 234] on button "Verify" at bounding box center [348, 237] width 442 height 16
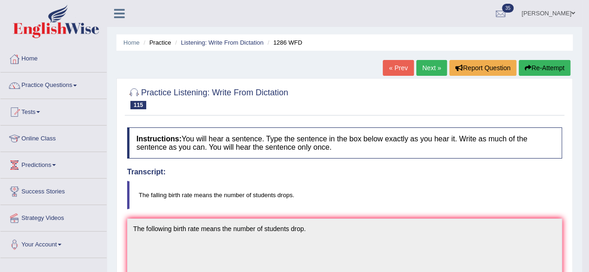
click at [427, 69] on link "Next »" at bounding box center [431, 68] width 31 height 16
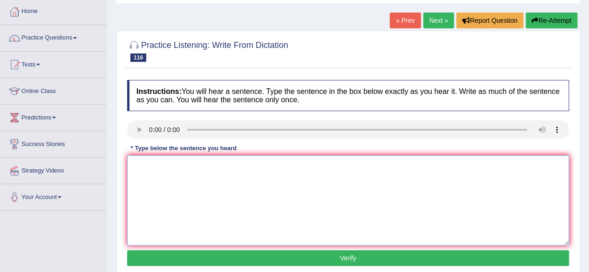
click at [161, 170] on textarea at bounding box center [348, 200] width 442 height 90
click at [269, 165] on textarea "The closing date of application for travel scholosrship is on next monday." at bounding box center [348, 200] width 442 height 90
click at [285, 165] on textarea "The closing date of application for travel scholasrship is on next monday." at bounding box center [348, 200] width 442 height 90
type textarea "The closing date of application for travel scholarship is on next monday."
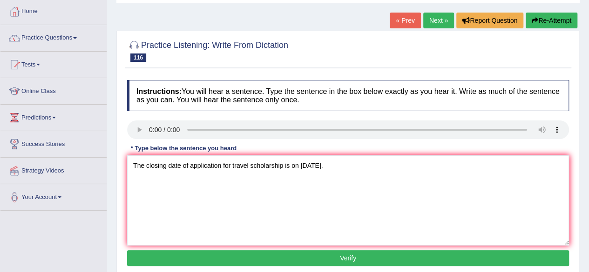
click at [290, 256] on button "Verify" at bounding box center [348, 258] width 442 height 16
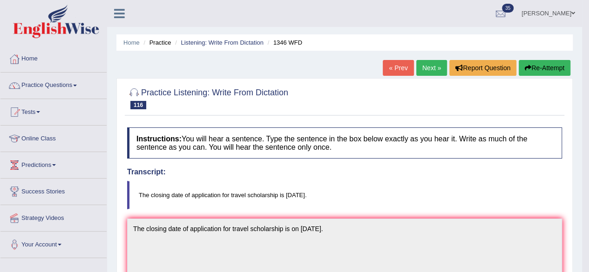
click at [433, 64] on link "Next »" at bounding box center [431, 68] width 31 height 16
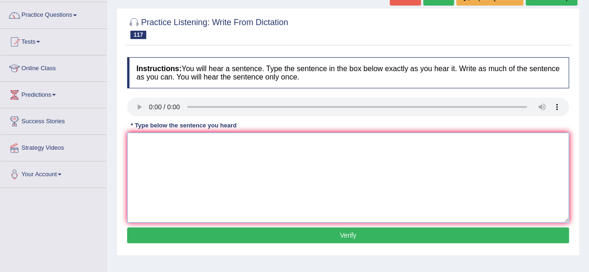
click at [171, 157] on textarea at bounding box center [348, 178] width 442 height 90
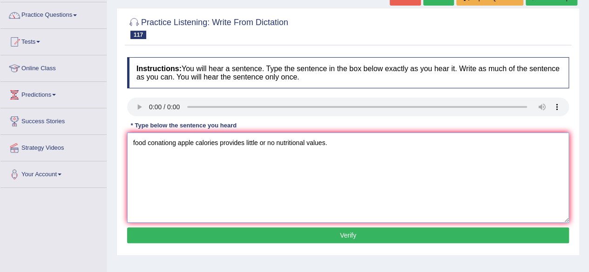
click at [136, 145] on textarea "food conationg apple calories provides little or no nutritional values." at bounding box center [348, 178] width 442 height 90
click at [187, 147] on textarea "Food conationg apple calories provides little or no nutritional values." at bounding box center [348, 178] width 442 height 90
click at [179, 146] on textarea "Food conationg apple calories provides little or no nutritional values." at bounding box center [348, 178] width 442 height 90
type textarea "Food containing apple calories provides little or no nutritional values."
click at [249, 231] on button "Verify" at bounding box center [348, 236] width 442 height 16
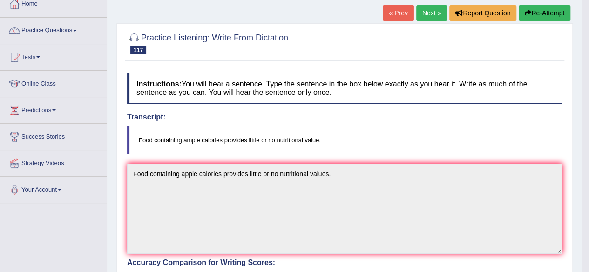
scroll to position [46, 0]
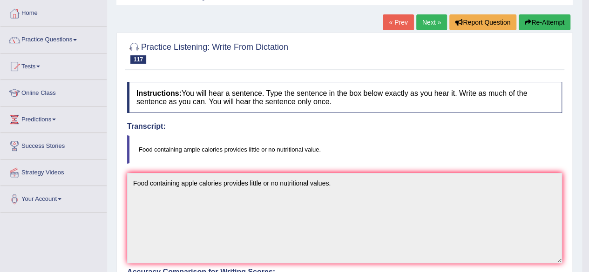
click at [423, 28] on link "Next »" at bounding box center [431, 22] width 31 height 16
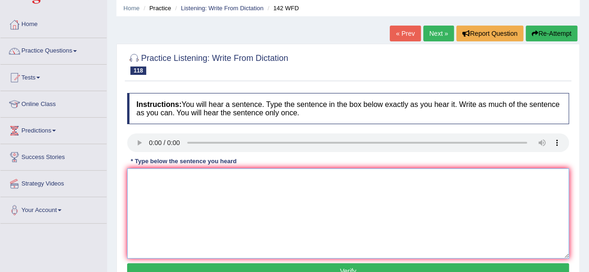
click at [153, 183] on textarea at bounding box center [348, 214] width 442 height 90
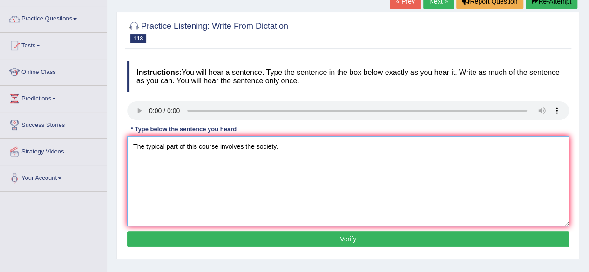
type textarea "The typical part of this course involves the society."
click at [222, 234] on button "Verify" at bounding box center [348, 239] width 442 height 16
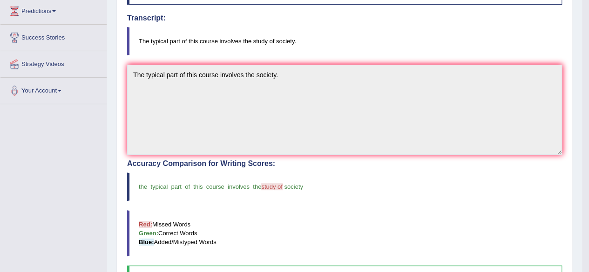
scroll to position [21, 0]
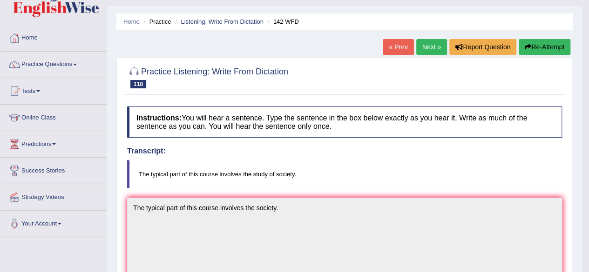
click at [423, 48] on link "Next »" at bounding box center [431, 47] width 31 height 16
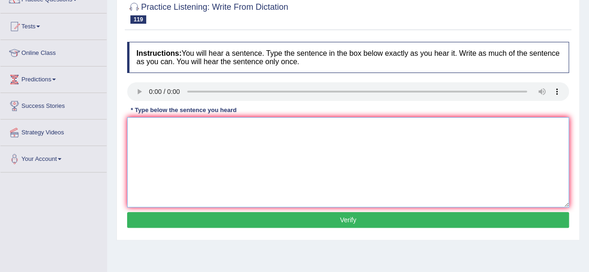
click at [181, 146] on textarea at bounding box center [348, 162] width 442 height 90
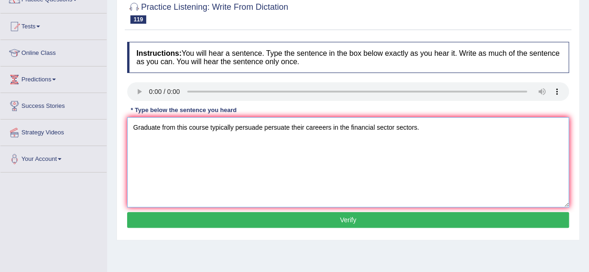
click at [323, 129] on textarea "Graduate from this course typically persuade persuate their careeers in the fin…" at bounding box center [348, 162] width 442 height 90
type textarea "Graduate from this course typically persuade persuate their careers in the fina…"
click at [297, 216] on button "Verify" at bounding box center [348, 220] width 442 height 16
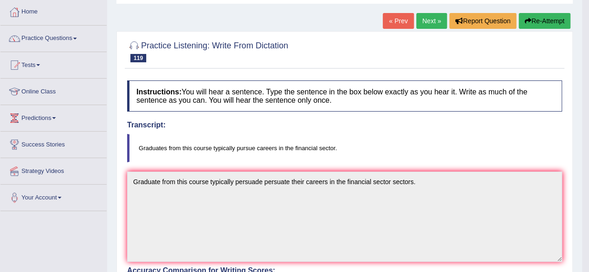
scroll to position [35, 0]
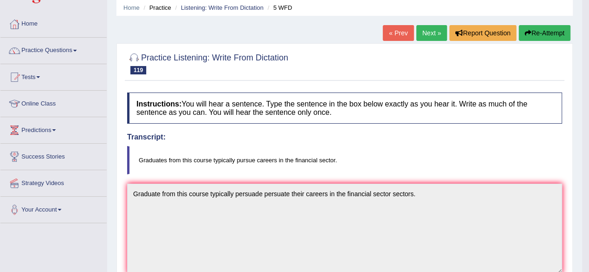
click at [429, 32] on link "Next »" at bounding box center [431, 33] width 31 height 16
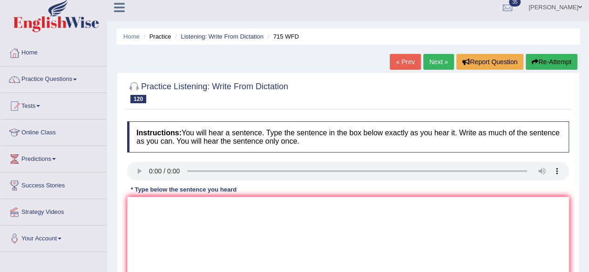
scroll to position [13, 0]
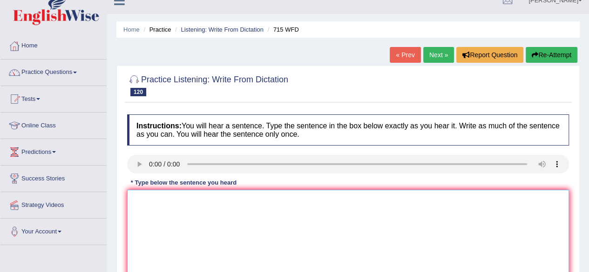
click at [168, 210] on textarea at bounding box center [348, 235] width 442 height 90
click at [169, 213] on textarea at bounding box center [348, 235] width 442 height 90
click at [213, 201] on div "Instructions: You will hear a sentence. Type the sentence in the box below exac…" at bounding box center [348, 209] width 446 height 198
click at [213, 201] on textarea "The study is among the in" at bounding box center [348, 235] width 442 height 90
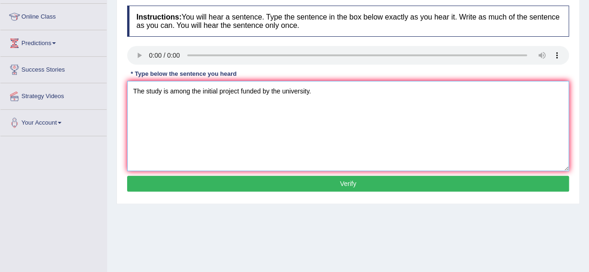
scroll to position [124, 0]
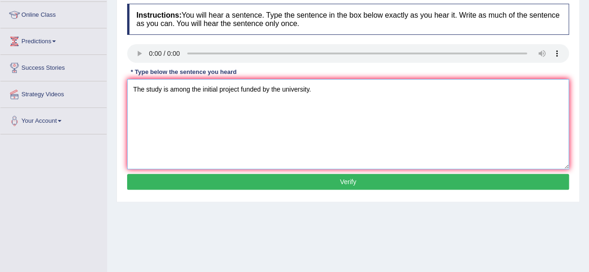
type textarea "The study is among the initial project funded by the university."
click at [374, 185] on button "Verify" at bounding box center [348, 182] width 442 height 16
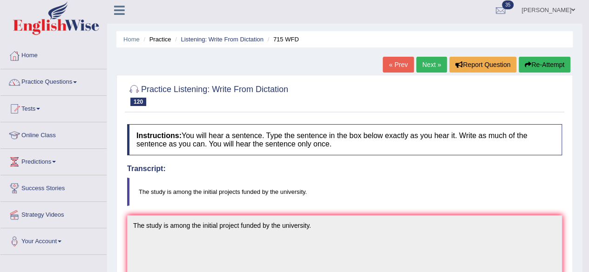
scroll to position [0, 0]
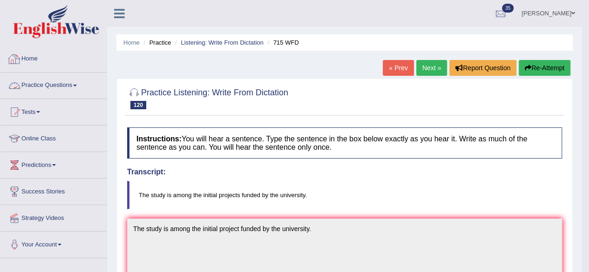
click at [48, 87] on link "Practice Questions" at bounding box center [53, 84] width 106 height 23
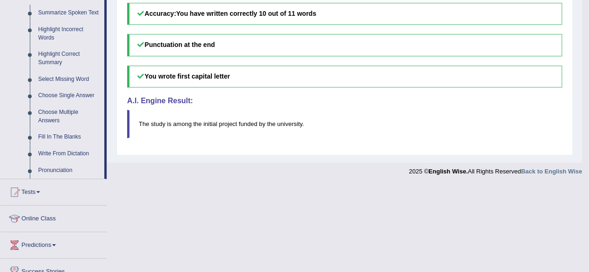
scroll to position [419, 0]
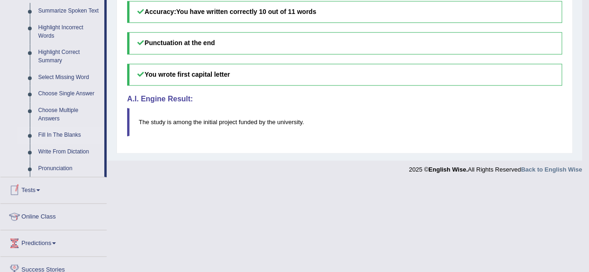
click at [68, 133] on link "Fill In The Blanks" at bounding box center [69, 135] width 70 height 17
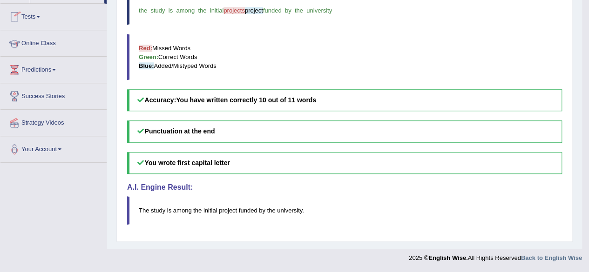
scroll to position [327, 0]
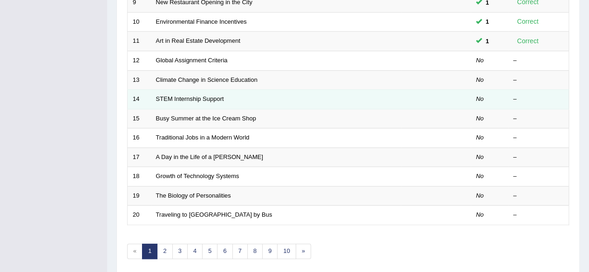
scroll to position [307, 0]
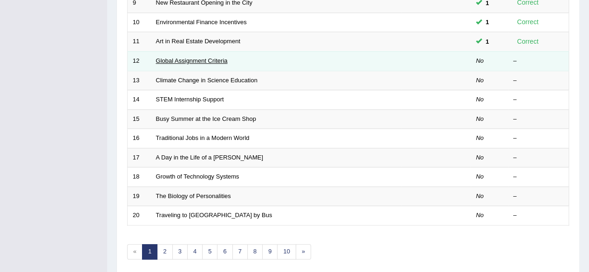
click at [215, 58] on link "Global Assignment Criteria" at bounding box center [192, 60] width 72 height 7
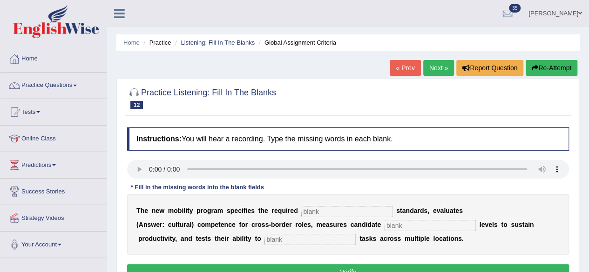
click at [337, 213] on input "text" at bounding box center [346, 211] width 91 height 11
type input "qualification"
type input "energy"
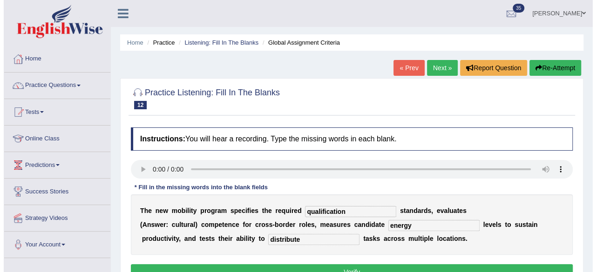
scroll to position [33, 0]
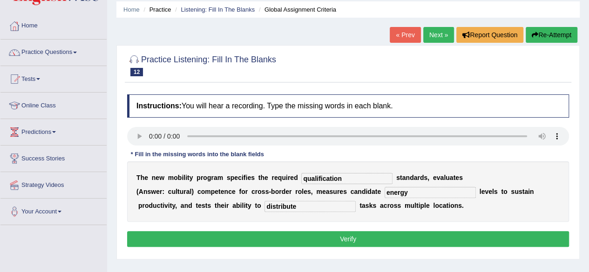
type input "distribute"
click at [295, 235] on button "Verify" at bounding box center [348, 239] width 442 height 16
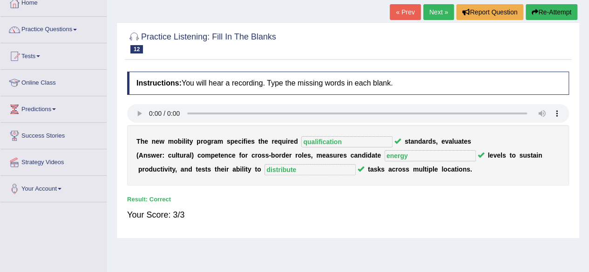
scroll to position [55, 0]
click at [437, 14] on link "Next »" at bounding box center [438, 13] width 31 height 16
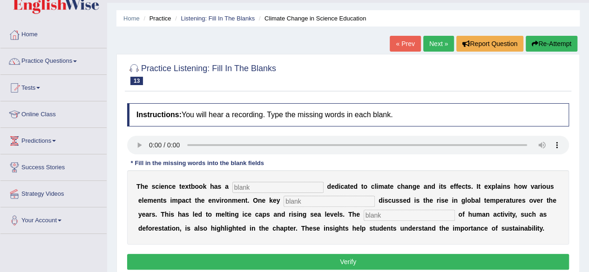
scroll to position [24, 0]
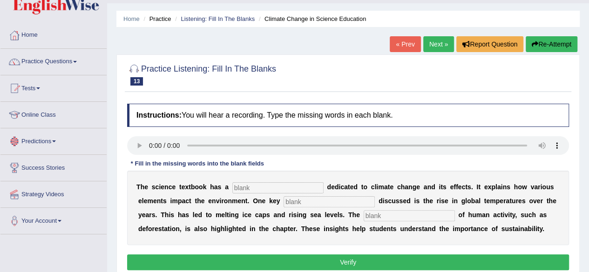
click at [260, 190] on input "text" at bounding box center [277, 187] width 91 height 11
type input "section"
type input "factor"
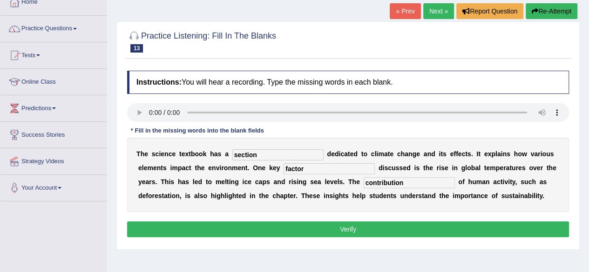
scroll to position [57, 0]
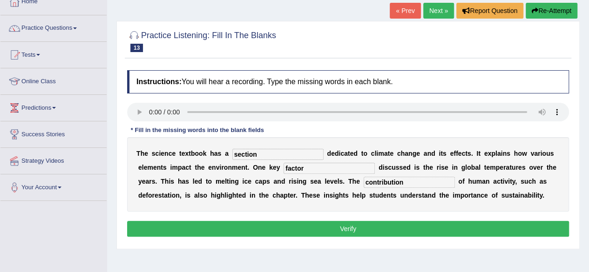
type input "contribution"
click at [298, 221] on button "Verify" at bounding box center [348, 229] width 442 height 16
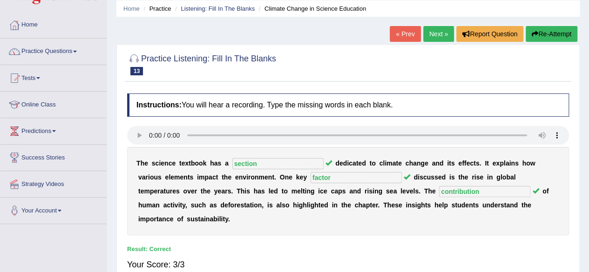
scroll to position [34, 0]
click at [429, 40] on link "Next »" at bounding box center [438, 35] width 31 height 16
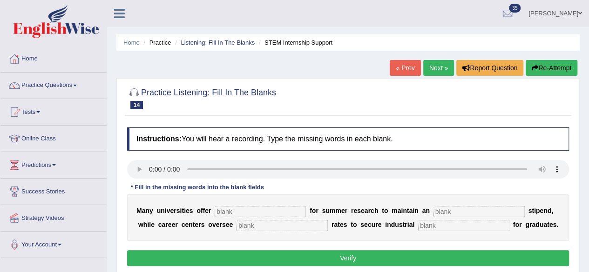
click at [231, 211] on input "text" at bounding box center [260, 211] width 91 height 11
drag, startPoint x: 231, startPoint y: 211, endPoint x: 266, endPoint y: 210, distance: 35.4
click at [266, 210] on input "placement" at bounding box center [260, 211] width 91 height 11
type input "p"
type input "subsidies"
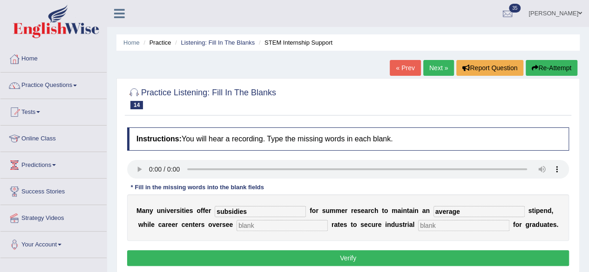
type input "average"
type input "placement"
type input "experience"
click at [282, 261] on button "Verify" at bounding box center [348, 258] width 442 height 16
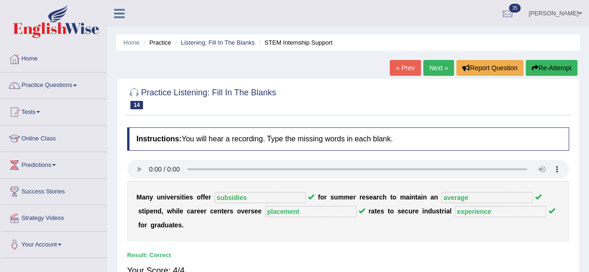
click at [431, 65] on link "Next »" at bounding box center [438, 68] width 31 height 16
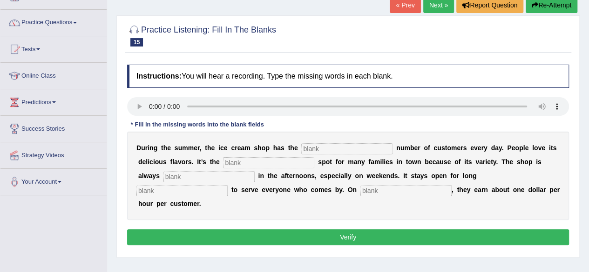
scroll to position [63, 0]
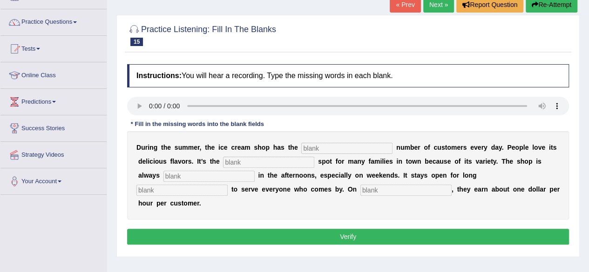
click at [321, 143] on input "text" at bounding box center [346, 148] width 91 height 11
type input "same"
type input "favourite"
type input "busy"
type input "hours"
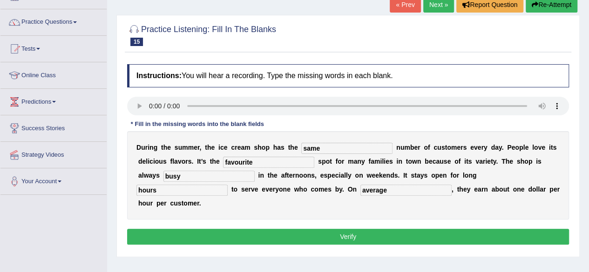
type input "average"
click at [356, 238] on button "Verify" at bounding box center [348, 237] width 442 height 16
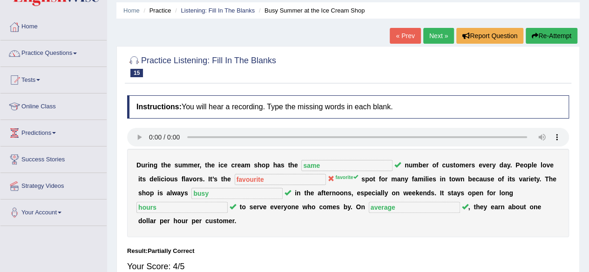
scroll to position [30, 0]
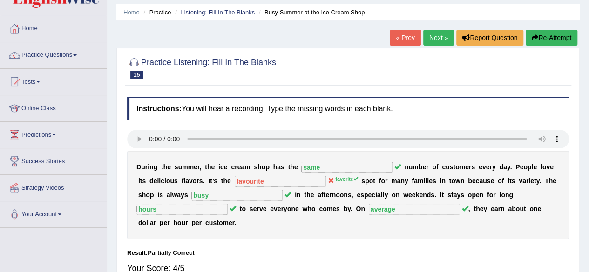
click at [435, 40] on link "Next »" at bounding box center [438, 38] width 31 height 16
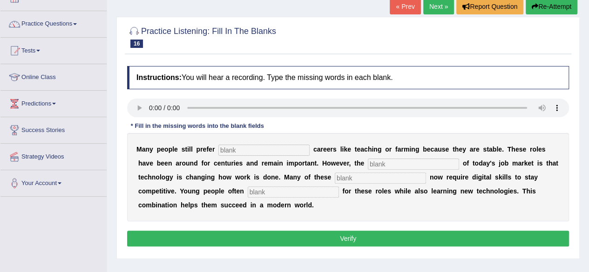
scroll to position [62, 0]
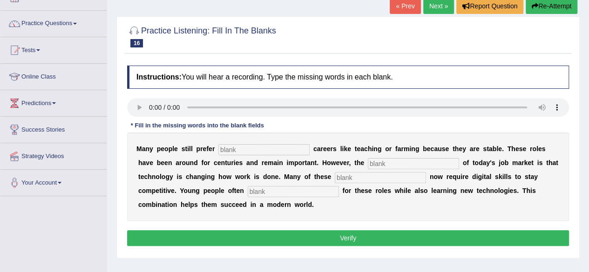
click at [211, 215] on div "M a n y p e o p l e s t i l l p r e f e r c a r e e r s l i k e t e a c h i n g…" at bounding box center [348, 177] width 442 height 88
click at [262, 144] on input "text" at bounding box center [263, 149] width 91 height 11
type input "traditional"
type input "reality"
type input "jobs"
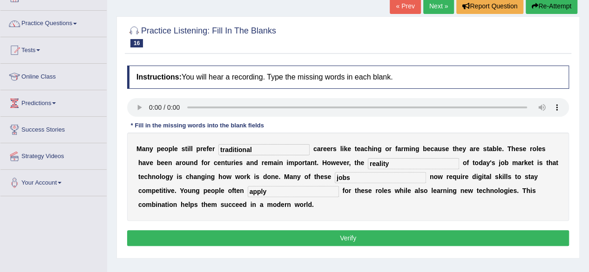
type input "apply"
click at [292, 232] on button "Verify" at bounding box center [348, 238] width 442 height 16
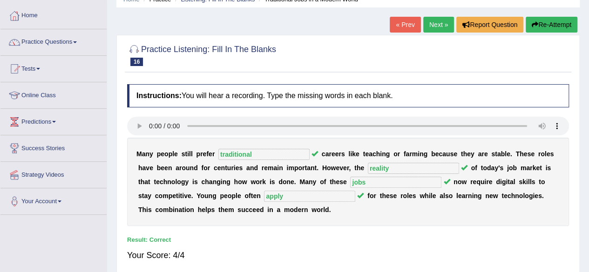
scroll to position [41, 0]
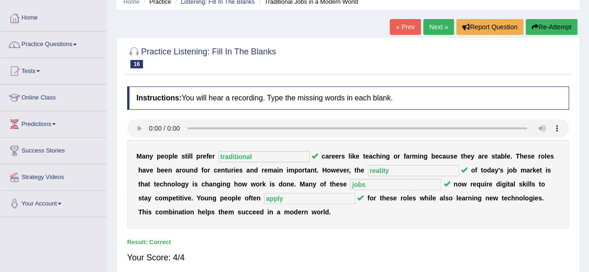
click at [431, 26] on link "Next »" at bounding box center [438, 27] width 31 height 16
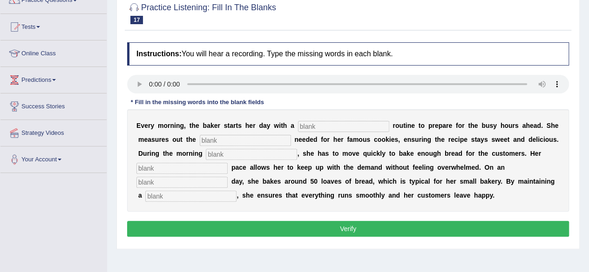
scroll to position [86, 0]
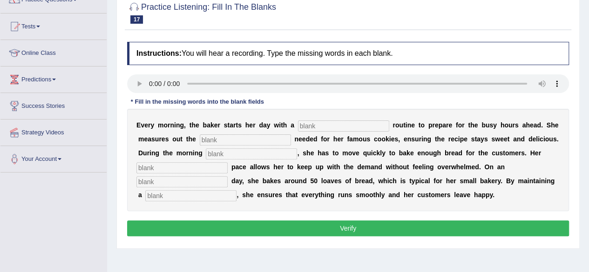
click at [152, 190] on input "text" at bounding box center [190, 195] width 91 height 11
click at [331, 128] on input "text" at bounding box center [343, 126] width 91 height 11
type input "simple"
type input "sugar"
type input "rush"
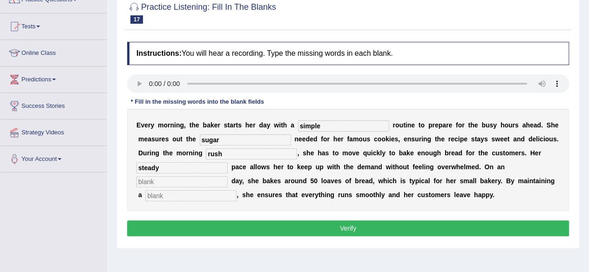
type input "steady"
type input "average"
type input "workflow"
click at [315, 221] on button "Verify" at bounding box center [348, 229] width 442 height 16
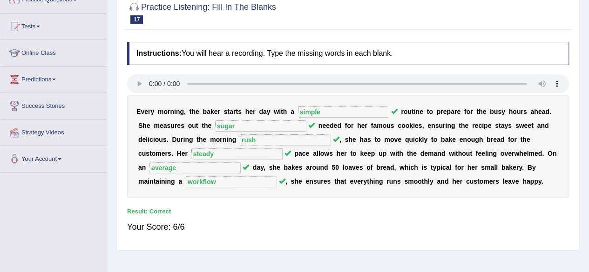
scroll to position [0, 0]
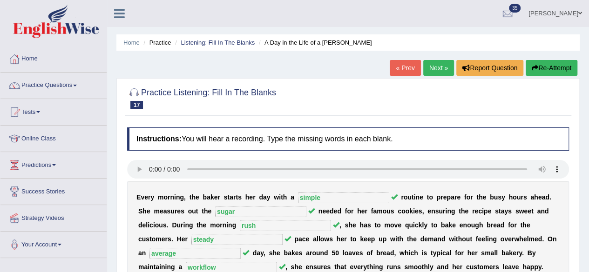
click at [431, 69] on link "Next »" at bounding box center [438, 68] width 31 height 16
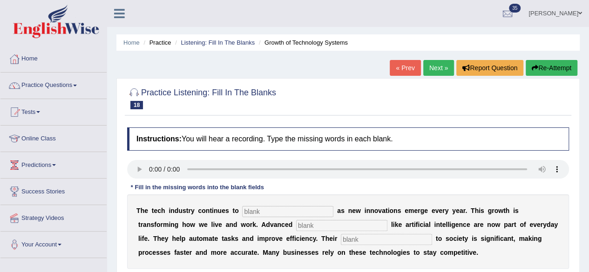
click at [269, 212] on input "text" at bounding box center [287, 211] width 91 height 11
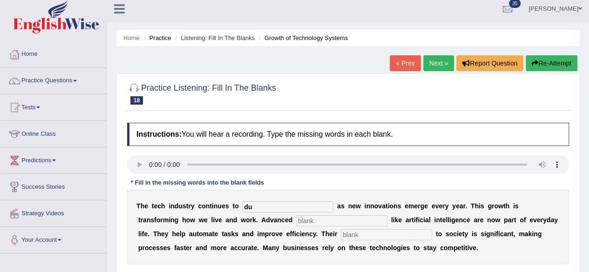
type input "d"
type input "burdgen"
type input "systems"
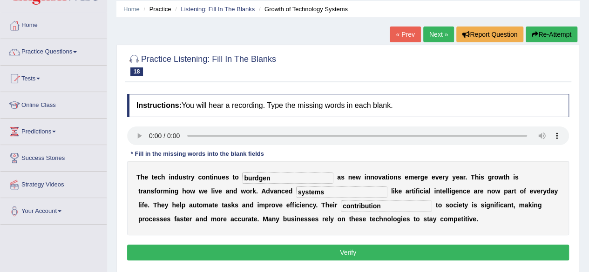
type input "contribution"
click at [290, 254] on button "Verify" at bounding box center [348, 253] width 442 height 16
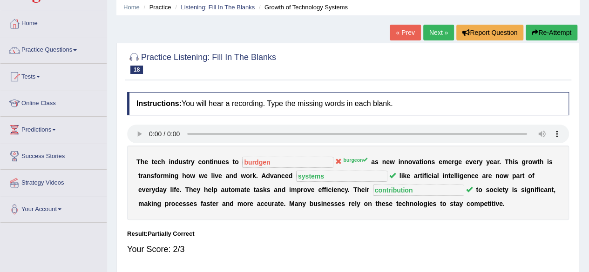
scroll to position [34, 0]
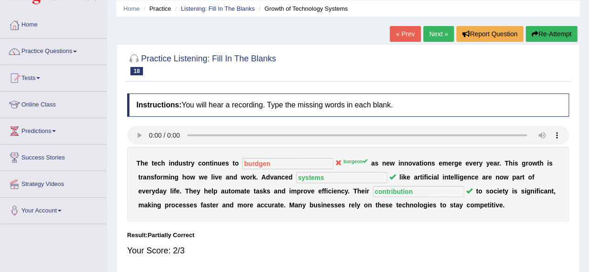
click at [430, 28] on link "Next »" at bounding box center [438, 34] width 31 height 16
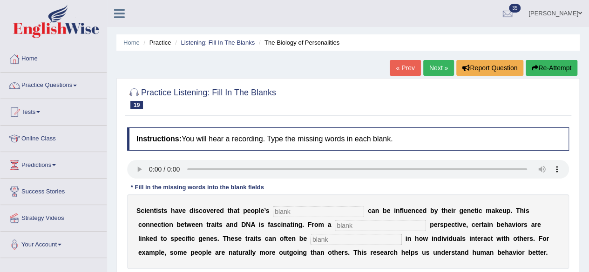
click at [216, 265] on div "S c i e n t i s t s h a v e d i s c o v e r e d t h a t p e o p l e ’ s c a n b…" at bounding box center [348, 232] width 442 height 74
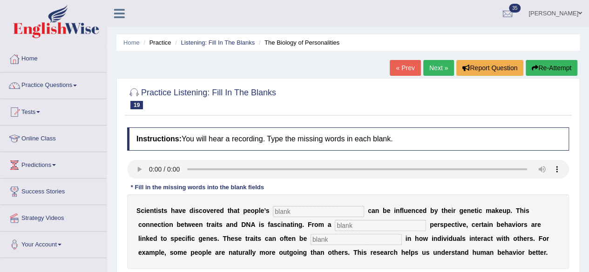
click at [216, 265] on div "S c i e n t i s t s h a v e d i s c o v e r e d t h a t p e o p l e ’ s c a n b…" at bounding box center [348, 232] width 442 height 74
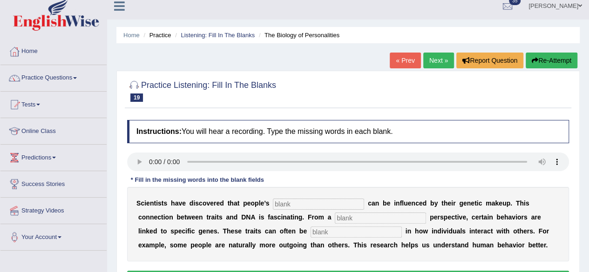
scroll to position [51, 0]
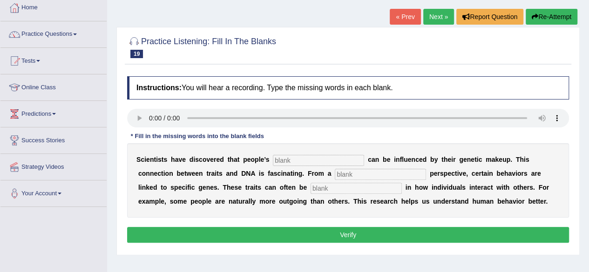
click at [290, 155] on input "text" at bounding box center [318, 160] width 91 height 11
type input "personalities"
type input "biology"
type input "visible"
click at [361, 237] on button "Verify" at bounding box center [348, 235] width 442 height 16
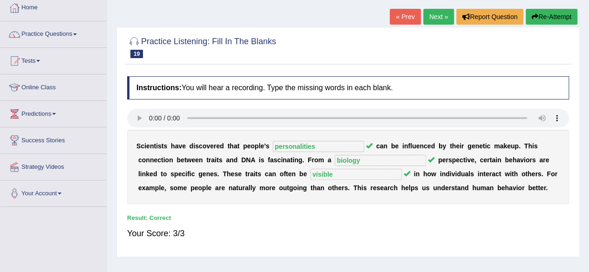
click at [441, 19] on link "Next »" at bounding box center [438, 17] width 31 height 16
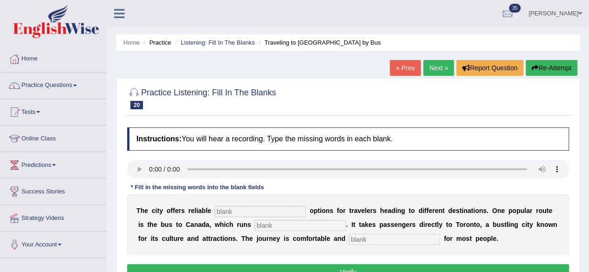
click at [244, 206] on input "text" at bounding box center [260, 211] width 91 height 11
type input "transport"
type input "daily"
type input "affordable"
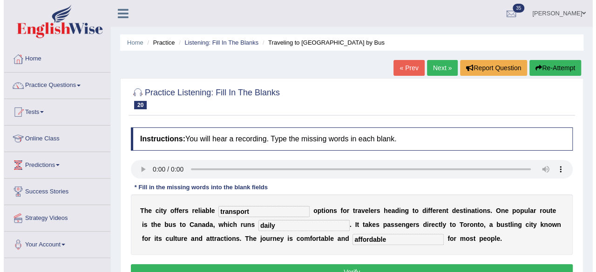
scroll to position [7, 0]
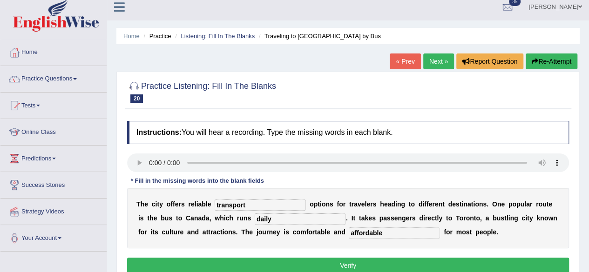
click at [351, 268] on button "Verify" at bounding box center [348, 266] width 442 height 16
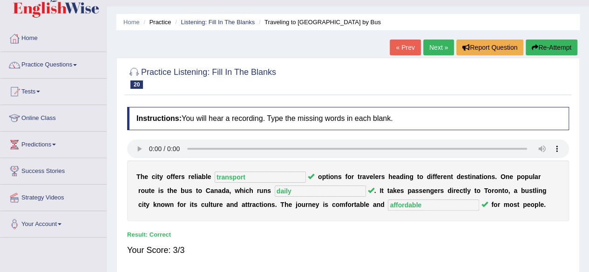
scroll to position [0, 0]
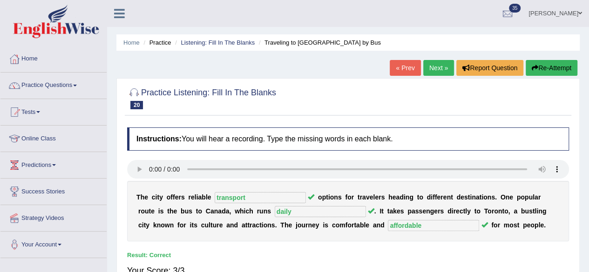
click at [431, 63] on link "Next »" at bounding box center [438, 68] width 31 height 16
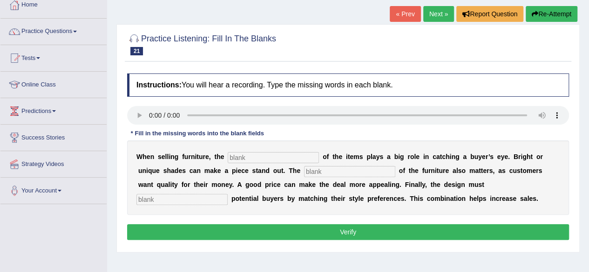
scroll to position [69, 0]
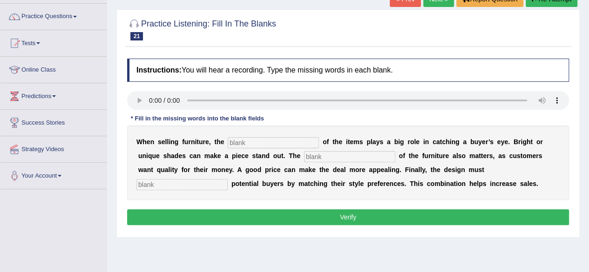
click at [236, 139] on input "text" at bounding box center [273, 142] width 91 height 11
type input "color"
type input "c"
type input "v"
type input "c"
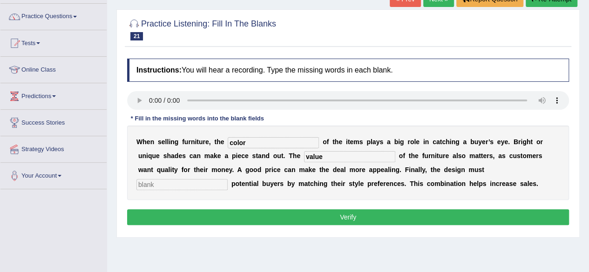
type input "value"
type input "attract"
click at [298, 216] on button "Verify" at bounding box center [348, 217] width 442 height 16
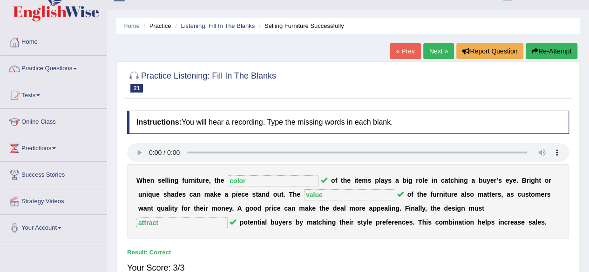
scroll to position [14, 0]
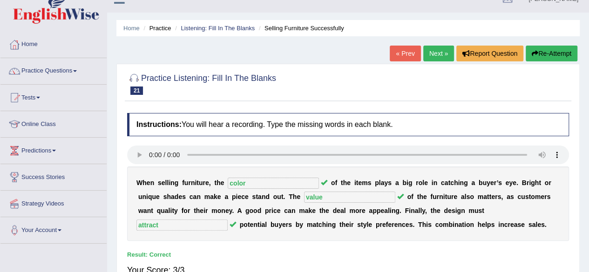
click at [432, 55] on link "Next »" at bounding box center [438, 54] width 31 height 16
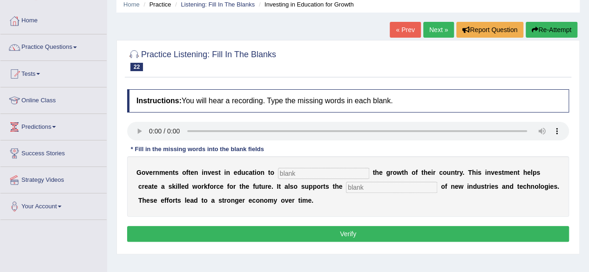
click at [340, 172] on input "text" at bounding box center [323, 173] width 91 height 11
type input "boost"
type input "development"
click at [324, 232] on button "Verify" at bounding box center [348, 234] width 442 height 16
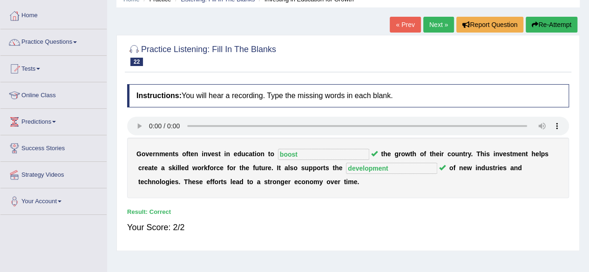
scroll to position [27, 0]
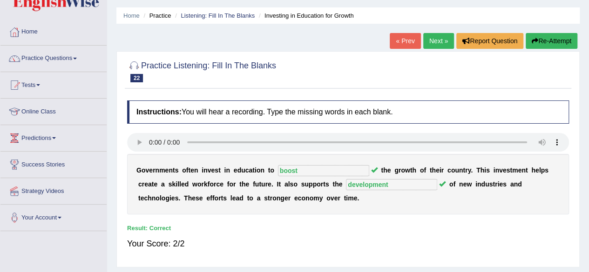
click at [437, 36] on link "Next »" at bounding box center [438, 41] width 31 height 16
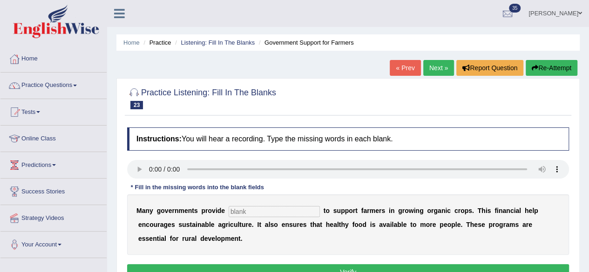
click at [273, 215] on input "text" at bounding box center [274, 211] width 91 height 11
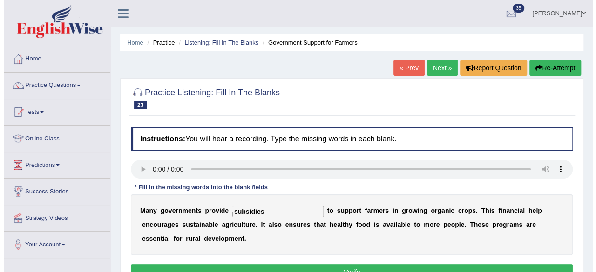
scroll to position [4, 0]
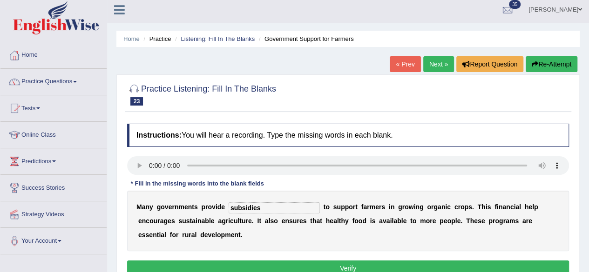
type input "subsidies"
click at [283, 261] on button "Verify" at bounding box center [348, 269] width 442 height 16
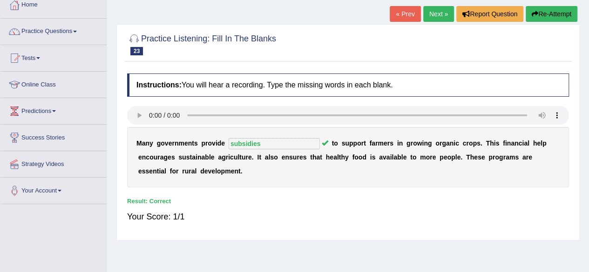
scroll to position [66, 0]
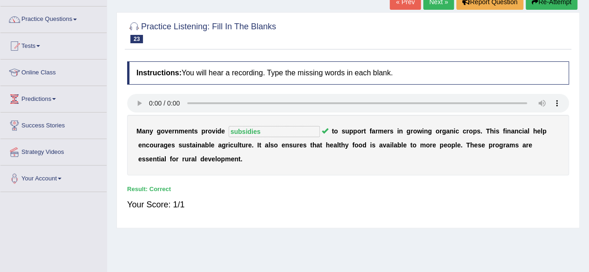
click at [431, 5] on link "Next »" at bounding box center [438, 2] width 31 height 16
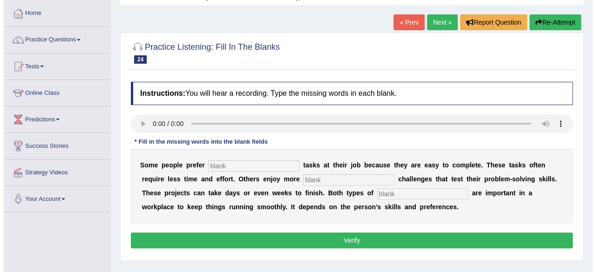
scroll to position [51, 0]
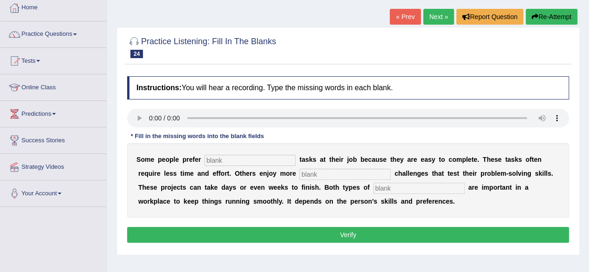
click at [261, 158] on input "text" at bounding box center [249, 160] width 91 height 11
type input "s"
type input "simple"
type input "complex"
type input "work"
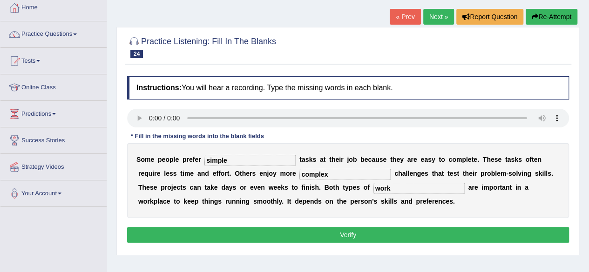
click button "Verify" at bounding box center [348, 235] width 442 height 16
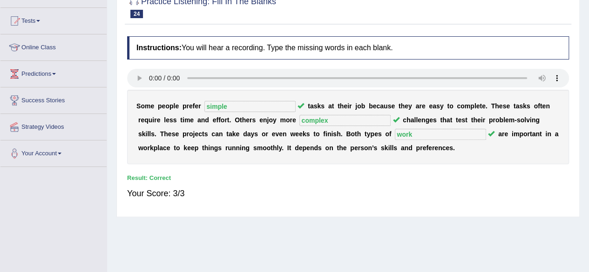
scroll to position [0, 0]
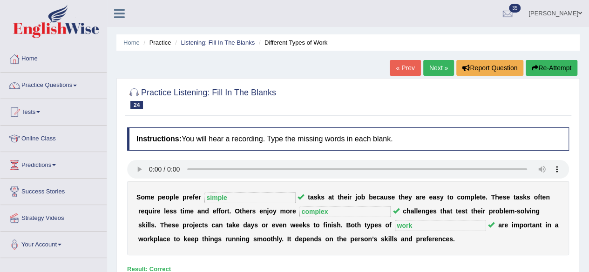
click at [434, 69] on link "Next »" at bounding box center [438, 68] width 31 height 16
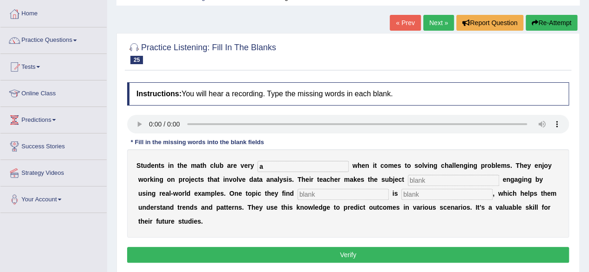
click at [285, 167] on input "a" at bounding box center [302, 166] width 91 height 11
type input "active"
type input "completely"
type input "interesting"
type input "statistics"
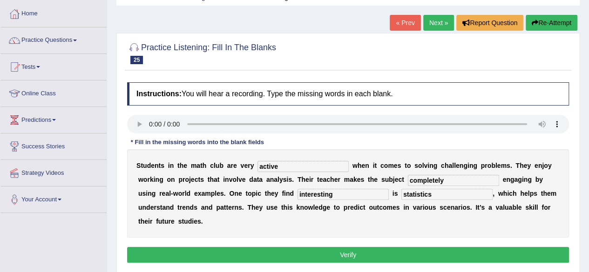
click button "Verify" at bounding box center [348, 255] width 442 height 16
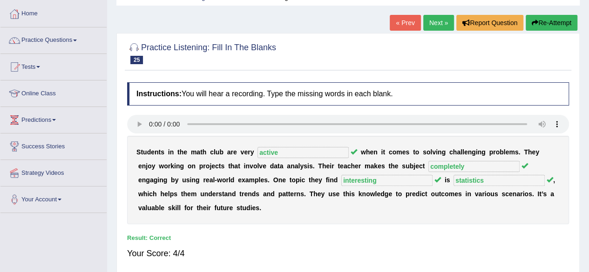
click at [428, 18] on link "Next »" at bounding box center [438, 23] width 31 height 16
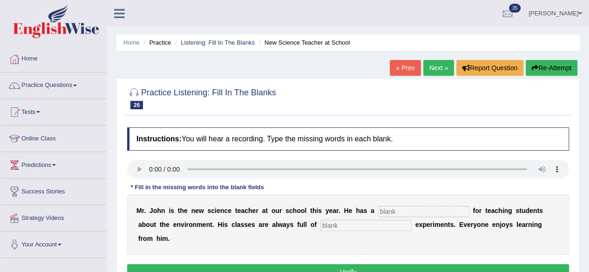
click at [394, 212] on input "text" at bounding box center [423, 211] width 91 height 11
type input "passion"
type input "s"
type input "exciting"
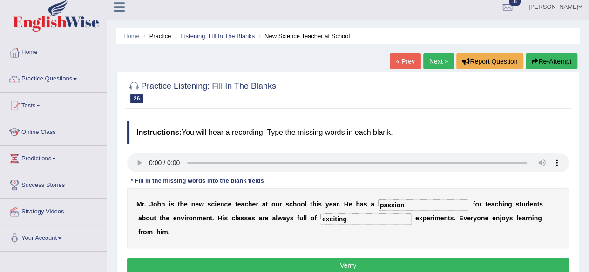
click button "Verify" at bounding box center [348, 266] width 442 height 16
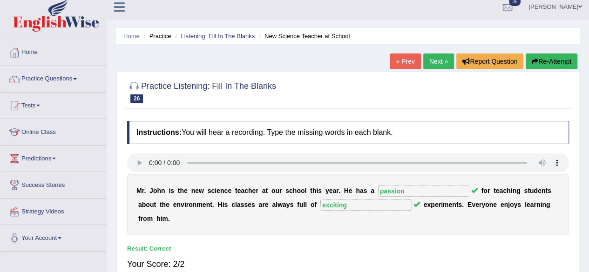
click at [440, 63] on link "Next »" at bounding box center [438, 62] width 31 height 16
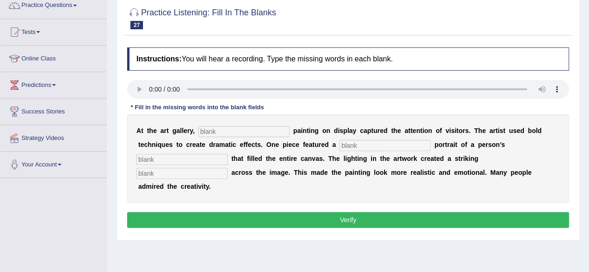
click at [216, 128] on input "text" at bounding box center [243, 131] width 91 height 11
type input "every"
type input "huge"
type input "face"
type input "shadow"
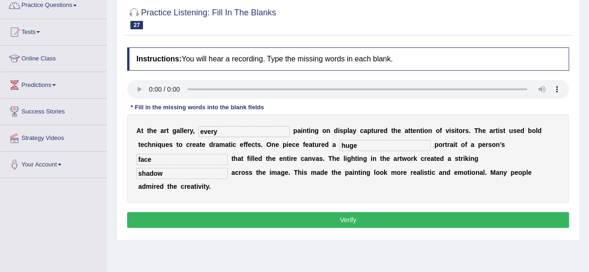
click at [277, 216] on button "Verify" at bounding box center [348, 220] width 442 height 16
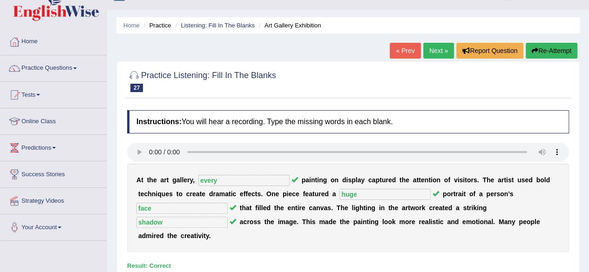
scroll to position [16, 0]
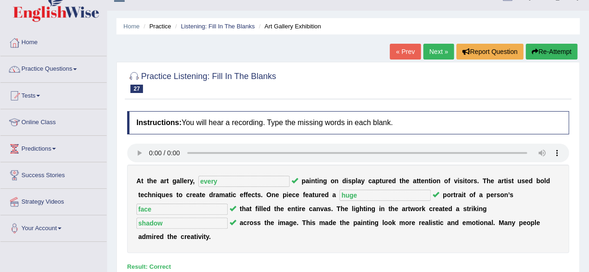
click at [436, 53] on link "Next »" at bounding box center [438, 52] width 31 height 16
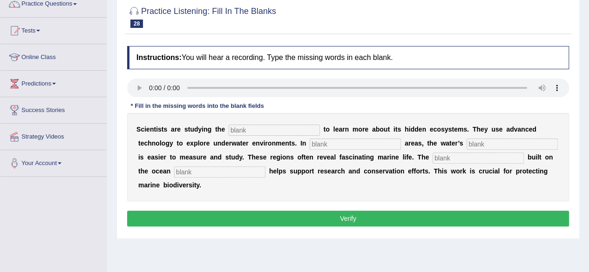
click at [250, 133] on input "text" at bounding box center [274, 130] width 91 height 11
type input "ocean"
type input "shallow"
type input "depth"
type input "infrastructon"
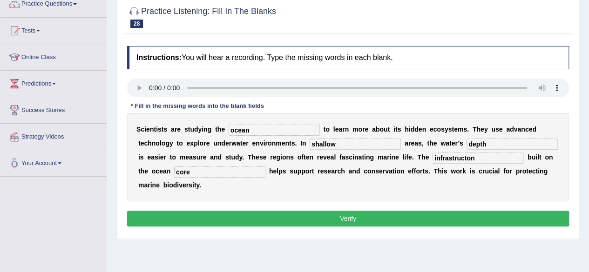
type input "core"
click at [486, 161] on input "infrastructon" at bounding box center [477, 158] width 91 height 11
type input "infrastructure"
click at [371, 219] on button "Verify" at bounding box center [348, 219] width 442 height 16
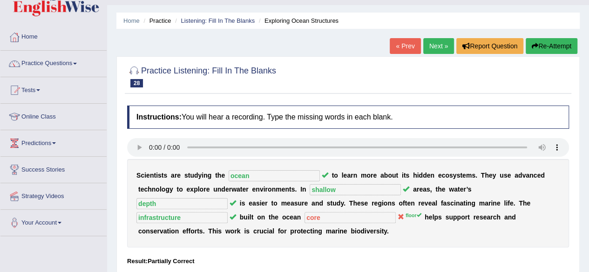
scroll to position [18, 0]
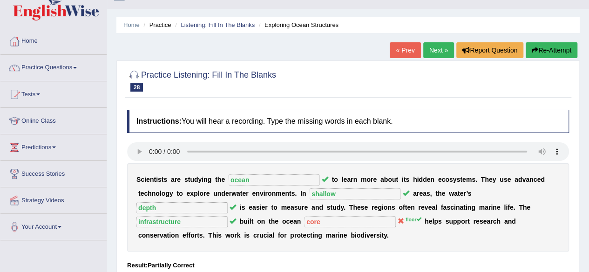
click at [429, 56] on link "Next »" at bounding box center [438, 50] width 31 height 16
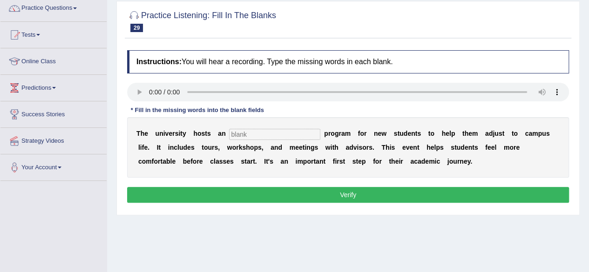
scroll to position [77, 0]
click at [243, 133] on input "text" at bounding box center [274, 134] width 91 height 11
type input "orientation"
click at [256, 191] on button "Verify" at bounding box center [348, 195] width 442 height 16
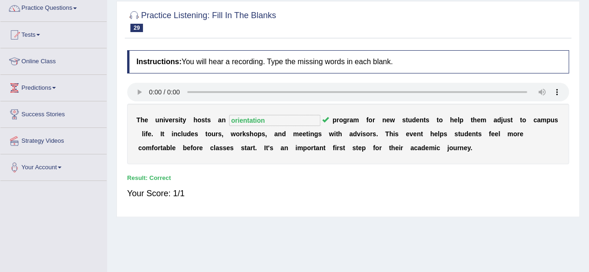
scroll to position [21, 0]
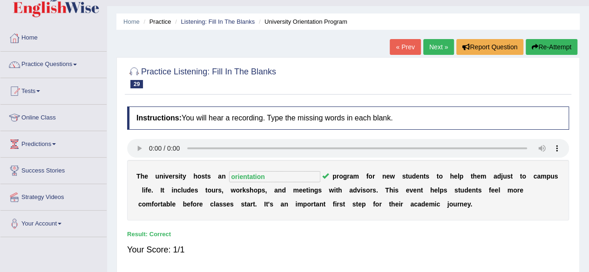
click at [429, 47] on link "Next »" at bounding box center [438, 47] width 31 height 16
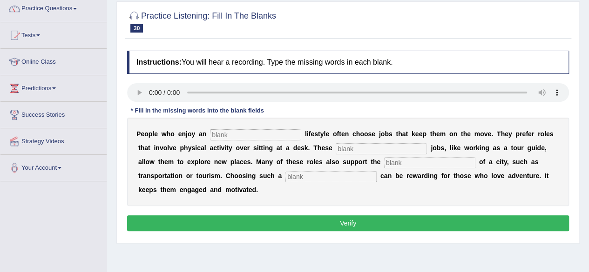
click at [223, 130] on input "text" at bounding box center [255, 134] width 91 height 11
type input "e"
click at [235, 133] on input "acfve" at bounding box center [255, 134] width 91 height 11
type input "active"
type input "interesting"
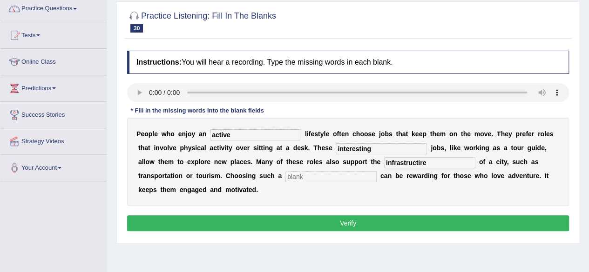
type input "infrastructire"
type input "career"
click at [430, 162] on input "infrastructire" at bounding box center [429, 162] width 91 height 11
type input "infrastructure"
click at [373, 222] on button "Verify" at bounding box center [348, 224] width 442 height 16
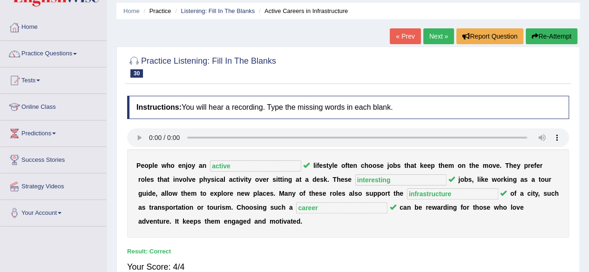
scroll to position [31, 0]
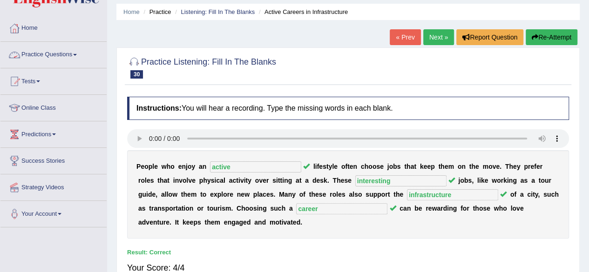
click at [65, 58] on link "Practice Questions" at bounding box center [53, 53] width 106 height 23
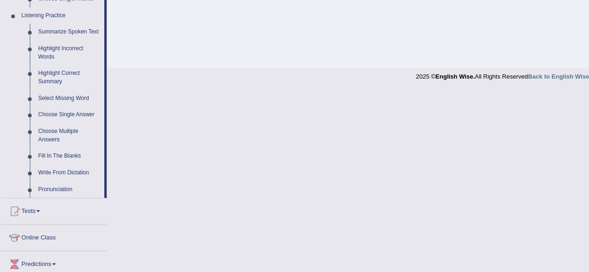
scroll to position [398, 0]
click at [59, 48] on link "Highlight Incorrect Words" at bounding box center [69, 52] width 70 height 25
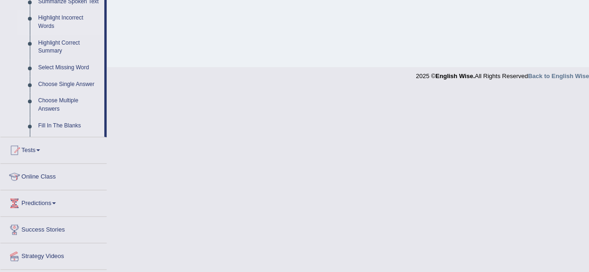
scroll to position [216, 0]
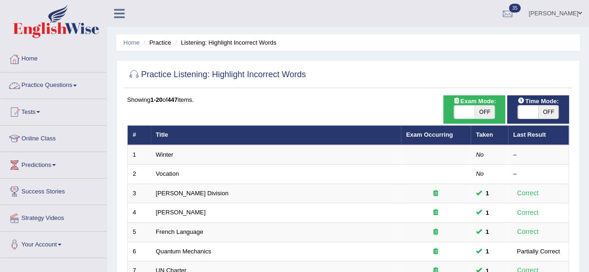
click at [62, 81] on link "Practice Questions" at bounding box center [53, 84] width 106 height 23
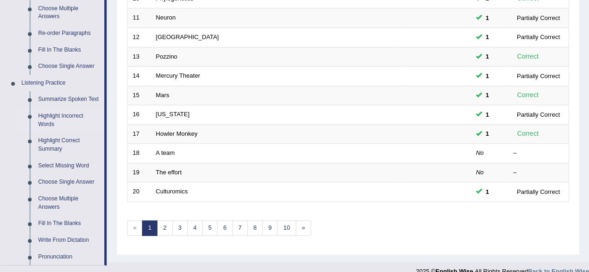
scroll to position [331, 0]
click at [57, 144] on link "Highlight Correct Summary" at bounding box center [69, 144] width 70 height 25
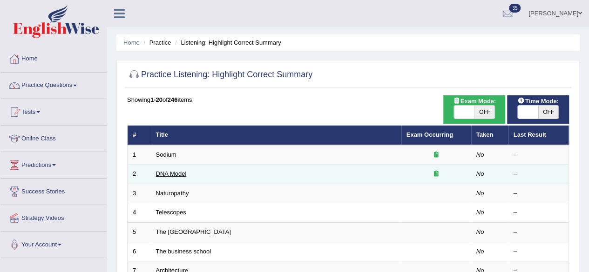
click at [169, 172] on link "DNA Model" at bounding box center [171, 173] width 31 height 7
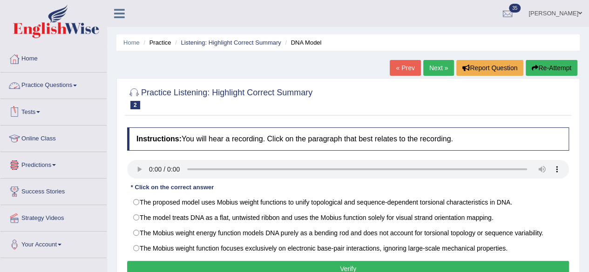
click at [59, 87] on link "Practice Questions" at bounding box center [53, 84] width 106 height 23
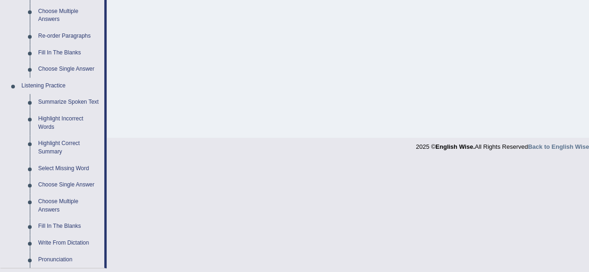
scroll to position [343, 0]
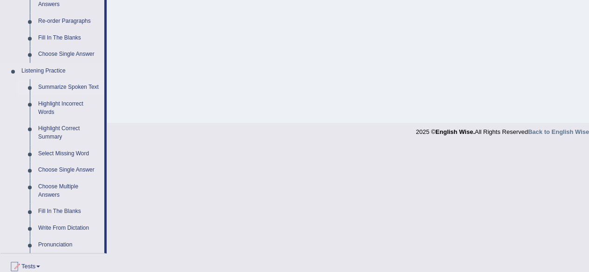
click at [69, 87] on link "Summarize Spoken Text" at bounding box center [69, 87] width 70 height 17
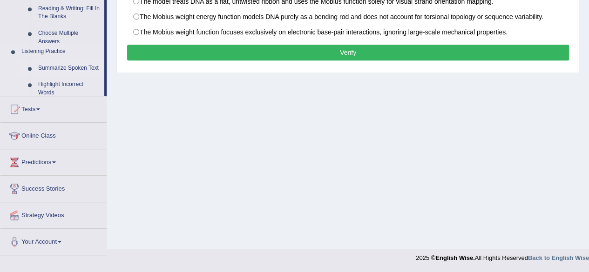
scroll to position [216, 0]
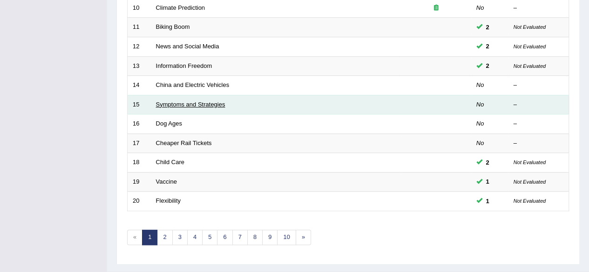
scroll to position [322, 0]
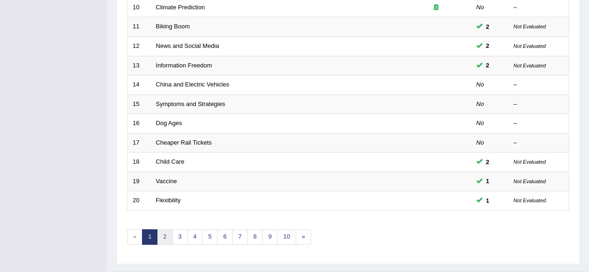
click at [167, 233] on link "2" at bounding box center [164, 236] width 15 height 15
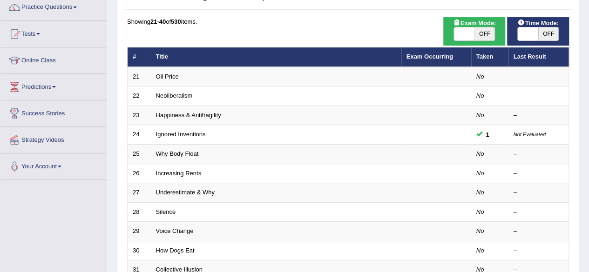
scroll to position [112, 0]
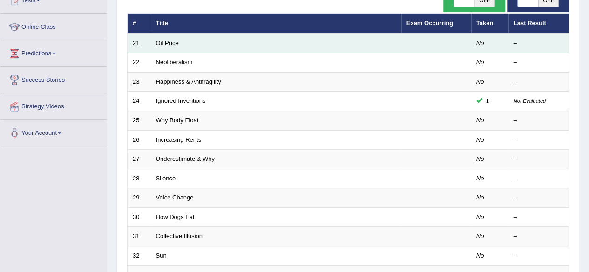
click at [161, 40] on link "Oil Price" at bounding box center [167, 43] width 23 height 7
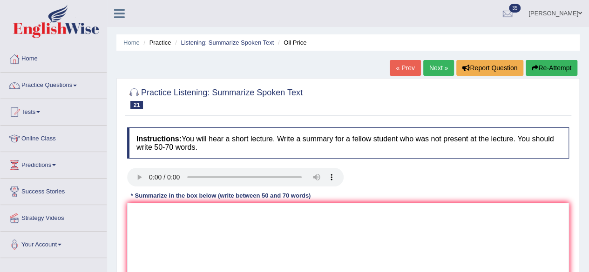
click at [430, 72] on link "Next »" at bounding box center [438, 68] width 31 height 16
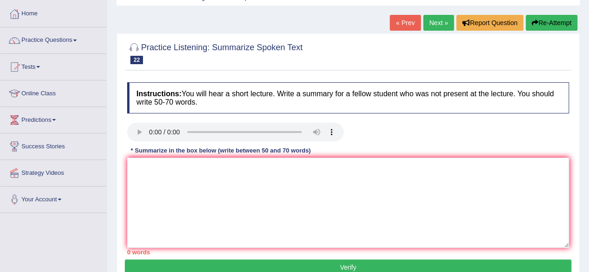
scroll to position [46, 0]
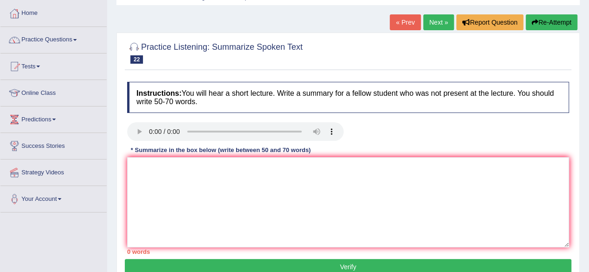
click at [434, 19] on link "Next »" at bounding box center [438, 22] width 31 height 16
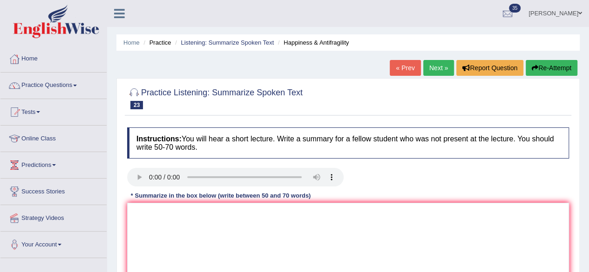
click at [433, 64] on link "Next »" at bounding box center [438, 68] width 31 height 16
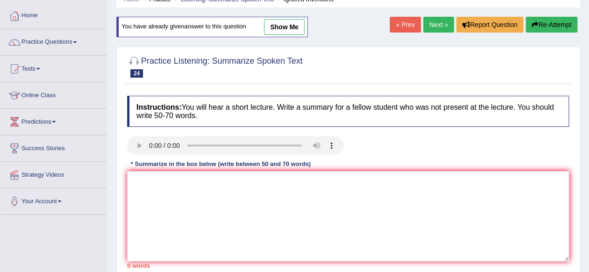
scroll to position [55, 0]
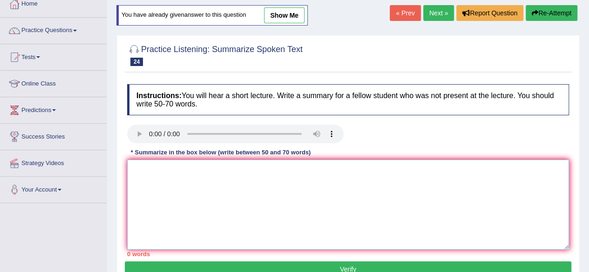
click at [174, 205] on textarea at bounding box center [348, 205] width 442 height 90
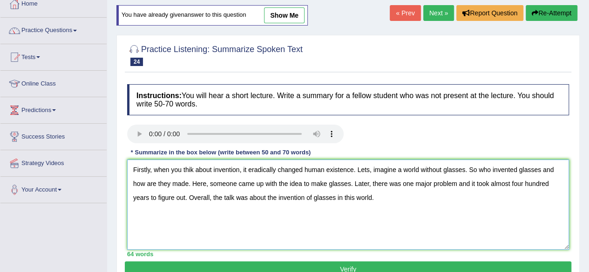
scroll to position [85, 0]
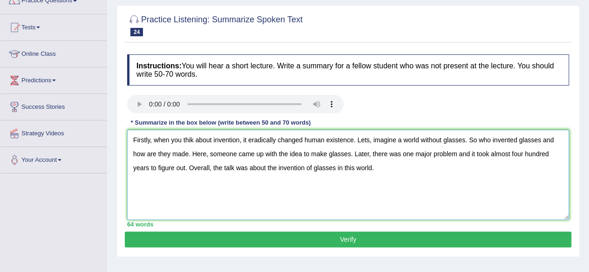
type textarea "Firstly, when you thik about invention, it eradically changed human existence. …"
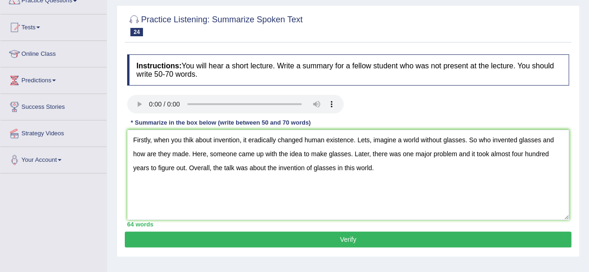
click at [186, 238] on button "Verify" at bounding box center [348, 240] width 446 height 16
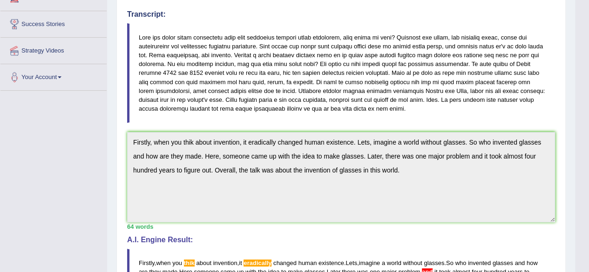
scroll to position [167, 0]
click at [255, 260] on span "eradically" at bounding box center [257, 263] width 28 height 7
click at [92, 141] on div "Toggle navigation Home Practice Questions Speaking Practice Read Aloud Repeat S…" at bounding box center [287, 150] width 575 height 634
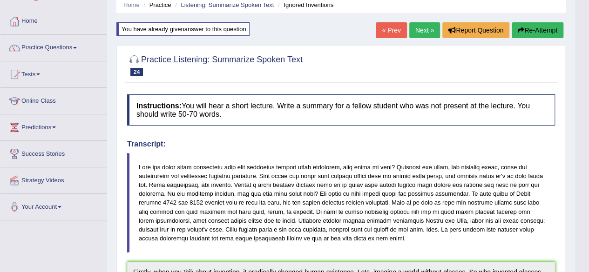
scroll to position [37, 0]
click at [547, 27] on button "Re-Attempt" at bounding box center [538, 31] width 52 height 16
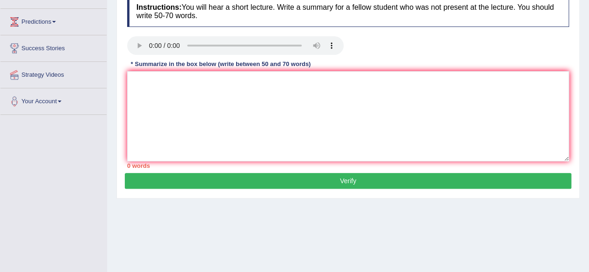
click at [276, 109] on textarea at bounding box center [348, 116] width 442 height 90
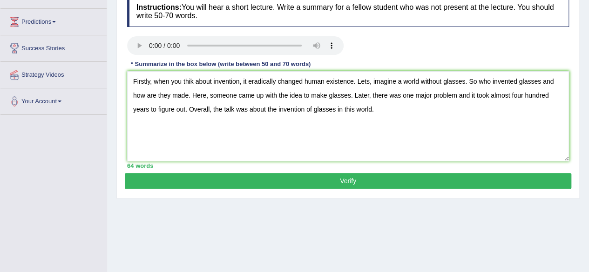
click at [189, 81] on textarea "Firstly, when you thik about invention, it eradically changed human existence. …" at bounding box center [348, 116] width 442 height 90
click at [278, 82] on textarea "Firstly, when you think about invention, it eradically changed human existence.…" at bounding box center [348, 116] width 442 height 90
click at [443, 97] on textarea "Firstly, when you think about invention, it changed human existence. Lets, imag…" at bounding box center [348, 116] width 442 height 90
type textarea "Firstly, when you think about invention, it changed human existence. Lets, imag…"
click at [408, 181] on button "Verify" at bounding box center [348, 181] width 446 height 16
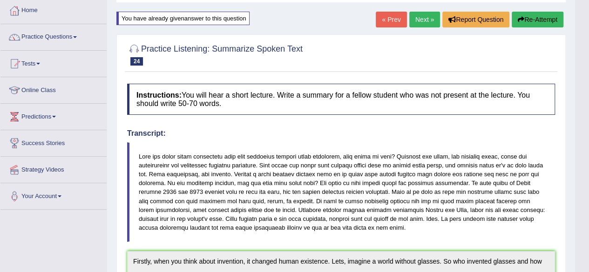
scroll to position [42, 0]
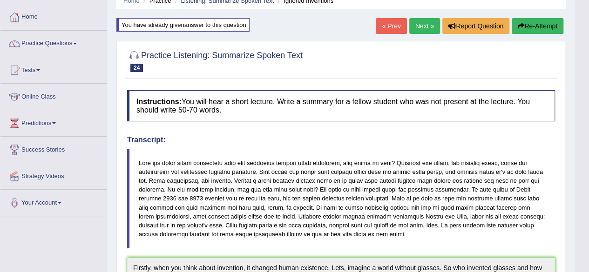
click at [420, 23] on link "Next »" at bounding box center [424, 26] width 31 height 16
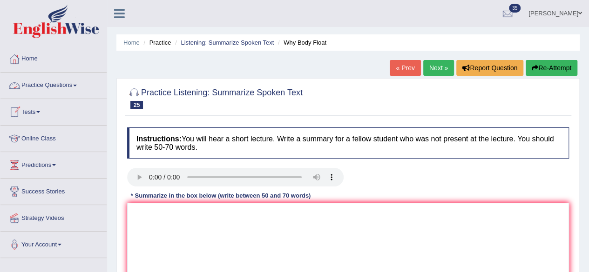
click at [41, 89] on link "Practice Questions" at bounding box center [53, 84] width 106 height 23
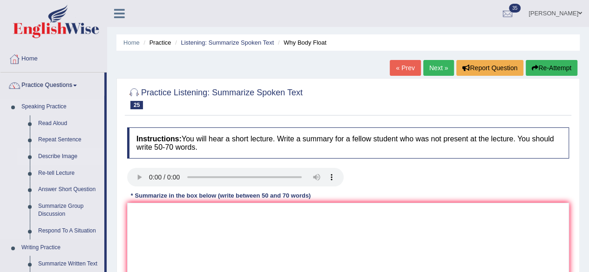
click at [54, 158] on link "Describe Image" at bounding box center [69, 156] width 70 height 17
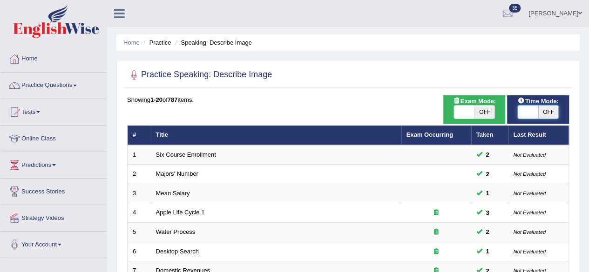
click at [526, 108] on span at bounding box center [528, 112] width 20 height 13
checkbox input "true"
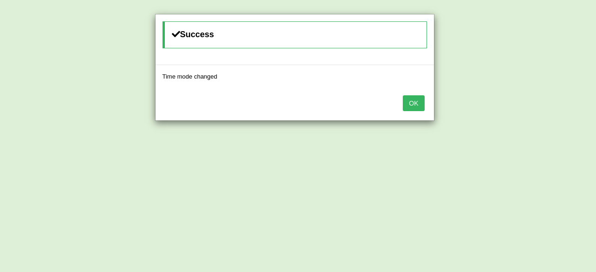
click at [412, 103] on button "OK" at bounding box center [413, 103] width 21 height 16
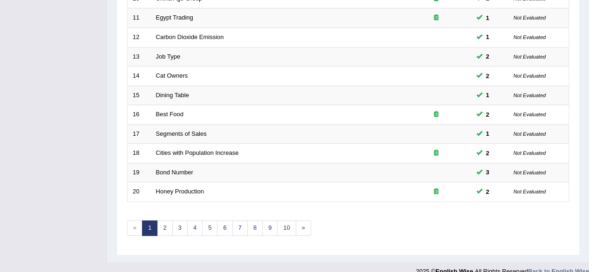
scroll to position [339, 0]
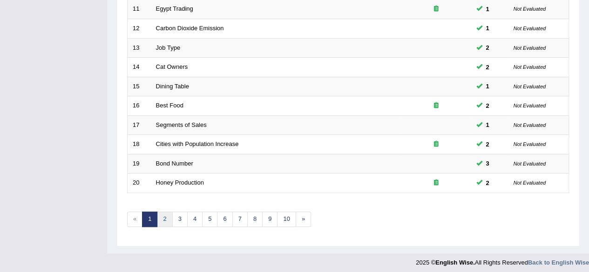
click at [163, 216] on link "2" at bounding box center [164, 219] width 15 height 15
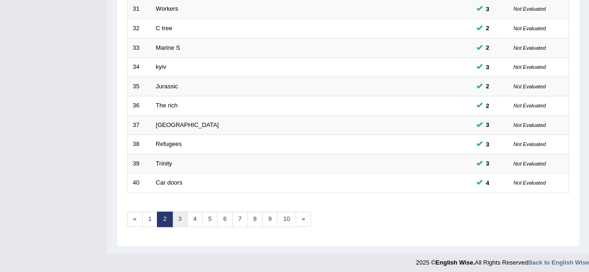
click at [182, 221] on link "3" at bounding box center [179, 219] width 15 height 15
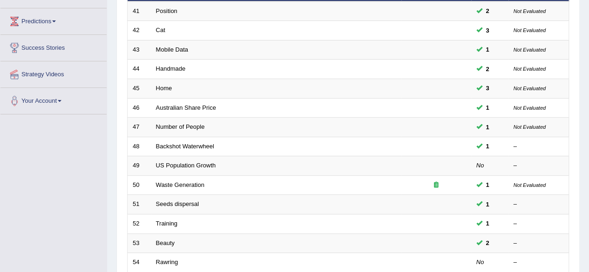
scroll to position [154, 0]
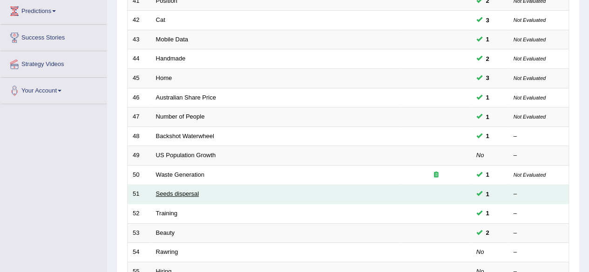
click at [166, 192] on link "Seeds dispersal" at bounding box center [177, 193] width 43 height 7
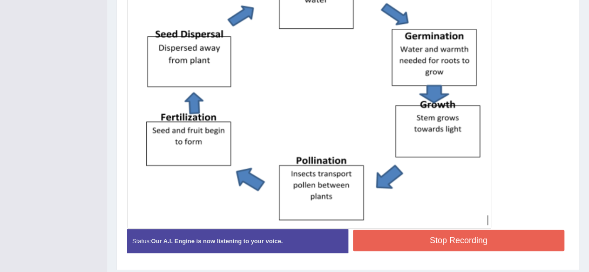
scroll to position [291, 0]
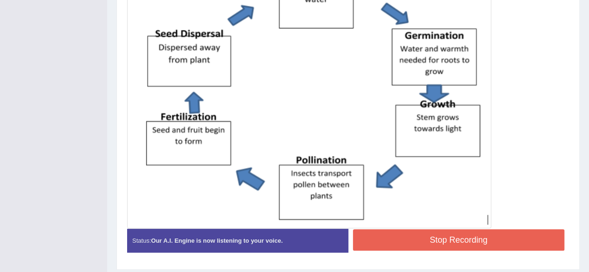
click at [403, 237] on button "Stop Recording" at bounding box center [459, 239] width 212 height 21
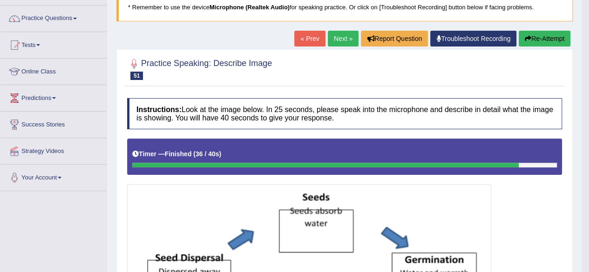
scroll to position [60, 0]
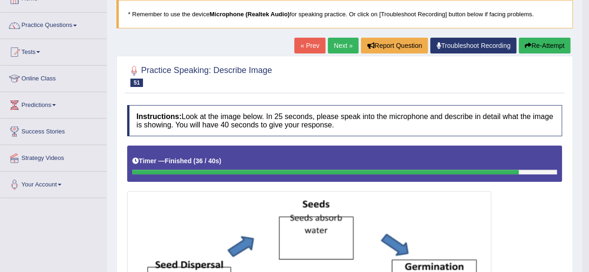
click at [336, 43] on link "Next »" at bounding box center [343, 46] width 31 height 16
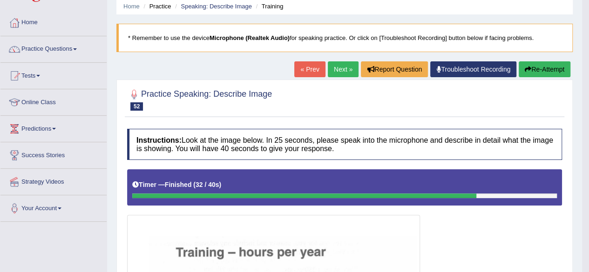
scroll to position [35, 0]
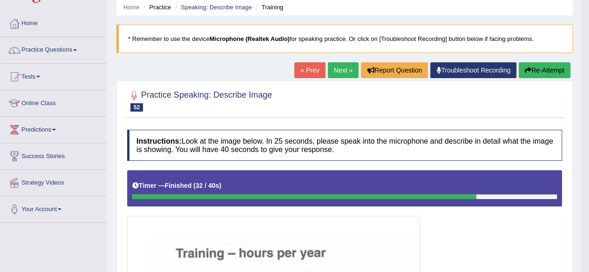
click at [332, 66] on link "Next »" at bounding box center [343, 70] width 31 height 16
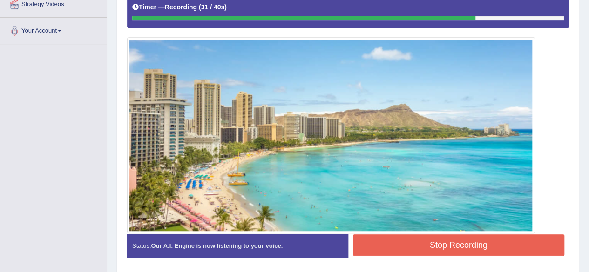
scroll to position [215, 0]
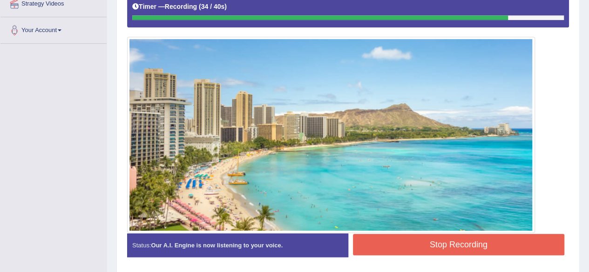
click at [418, 243] on button "Stop Recording" at bounding box center [459, 244] width 212 height 21
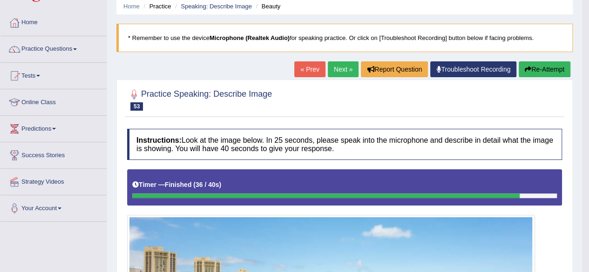
scroll to position [38, 0]
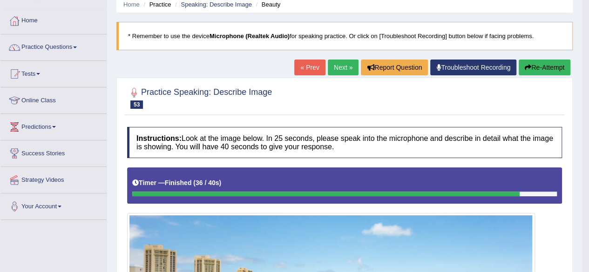
click at [336, 67] on link "Next »" at bounding box center [343, 68] width 31 height 16
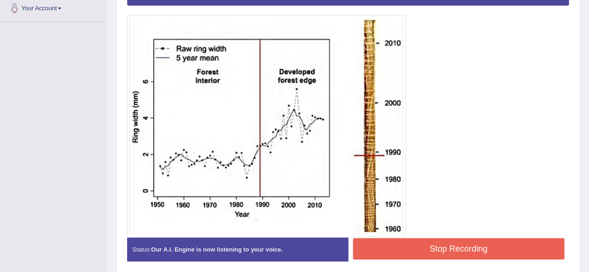
scroll to position [271, 0]
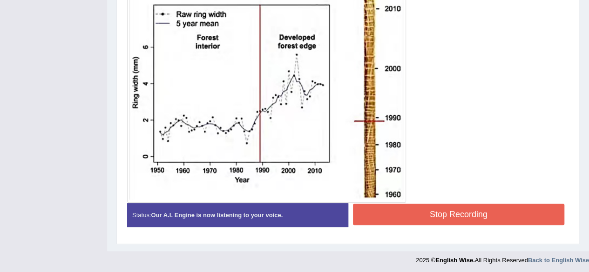
click at [400, 205] on button "Stop Recording" at bounding box center [459, 214] width 212 height 21
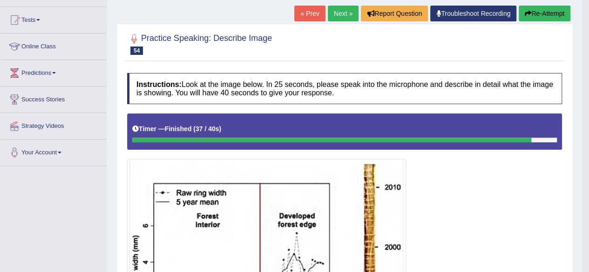
scroll to position [61, 0]
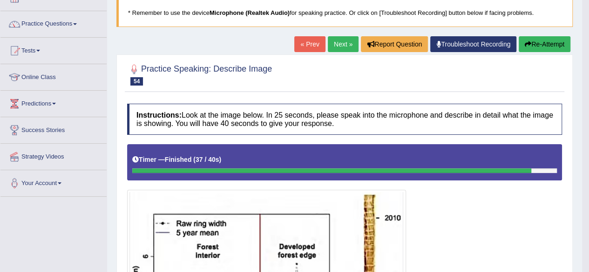
click at [341, 41] on link "Next »" at bounding box center [343, 44] width 31 height 16
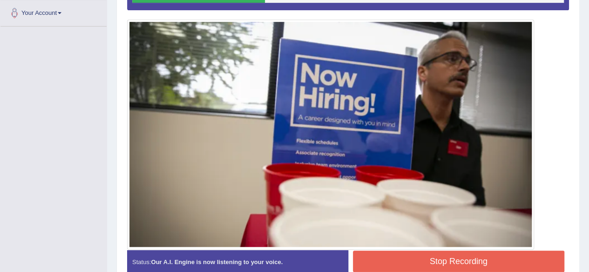
scroll to position [232, 0]
